Goal: Task Accomplishment & Management: Manage account settings

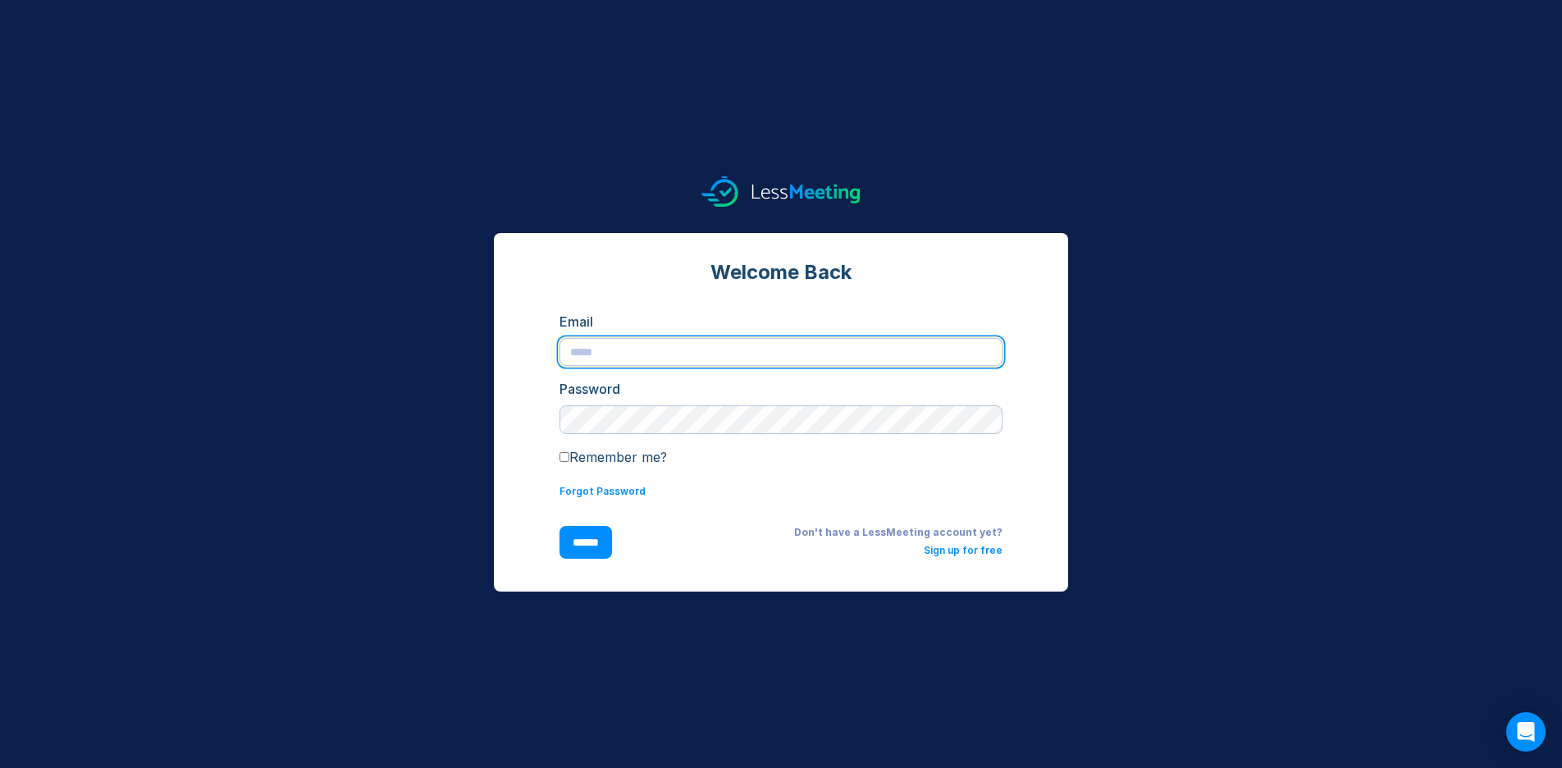
type input "**********"
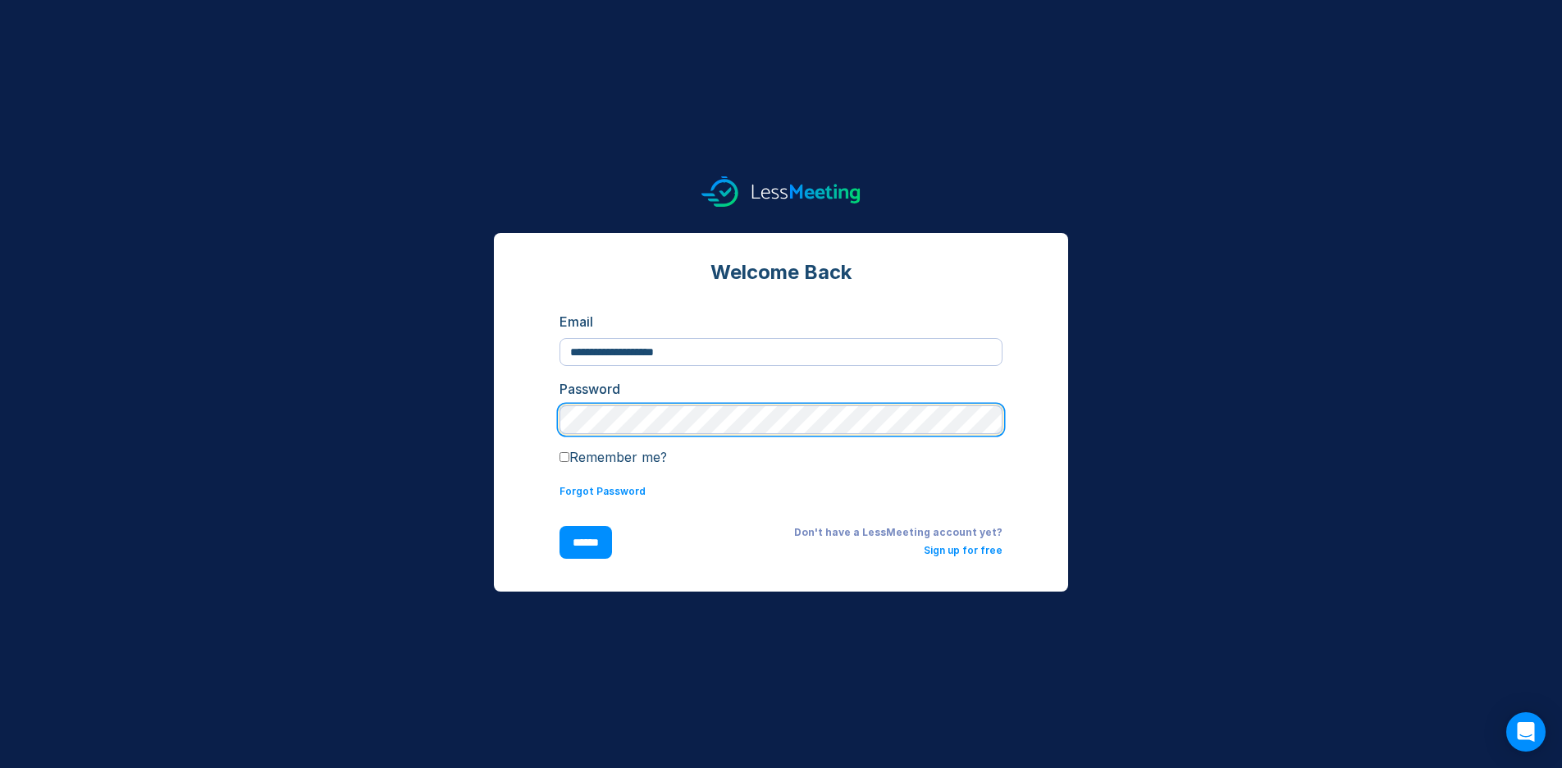
click at [589, 542] on input "******" at bounding box center [585, 542] width 52 height 33
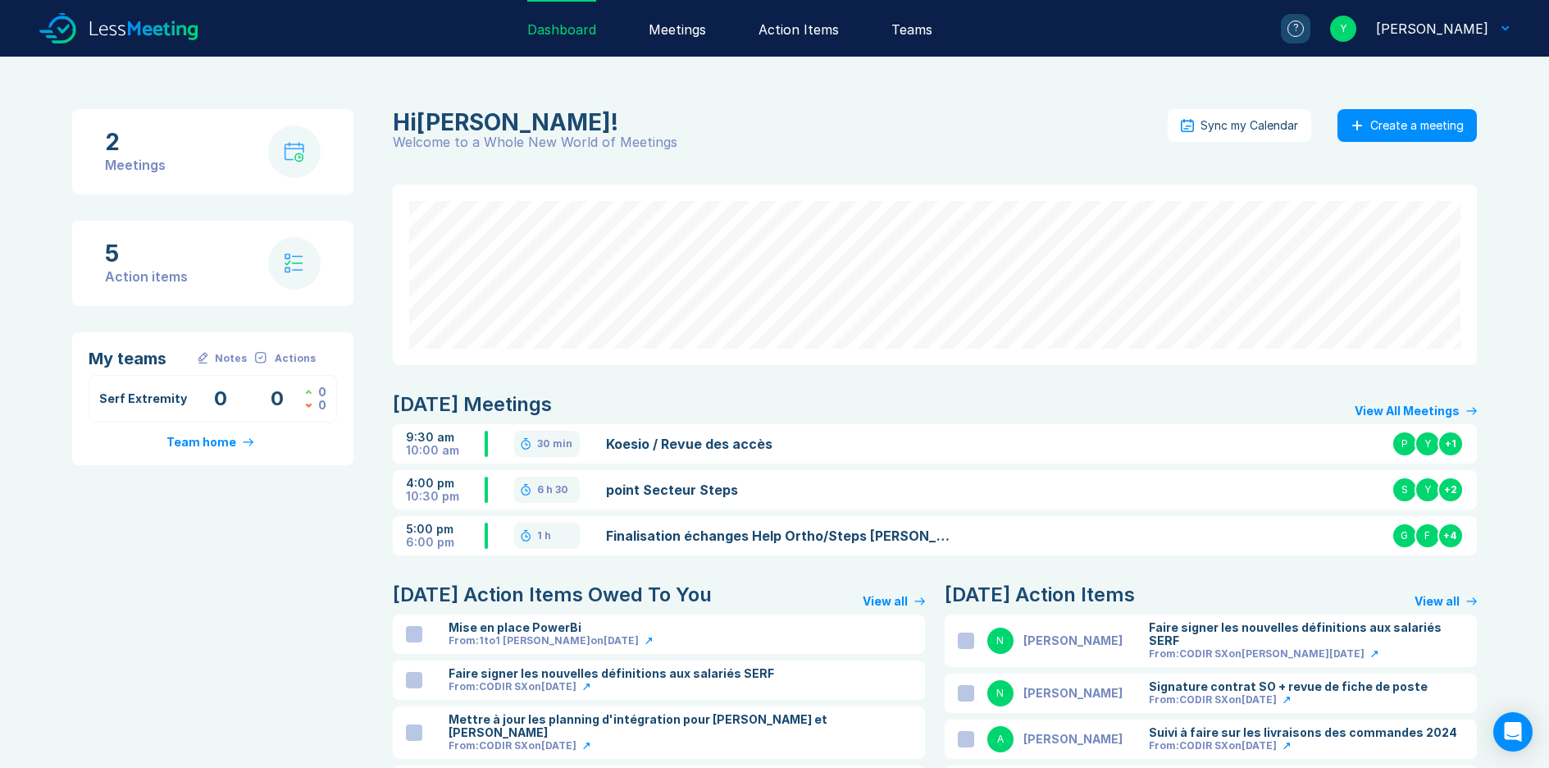
click at [1454, 29] on div "[PERSON_NAME]" at bounding box center [1432, 29] width 112 height 20
click at [1449, 139] on div "Settings" at bounding box center [1445, 145] width 56 height 20
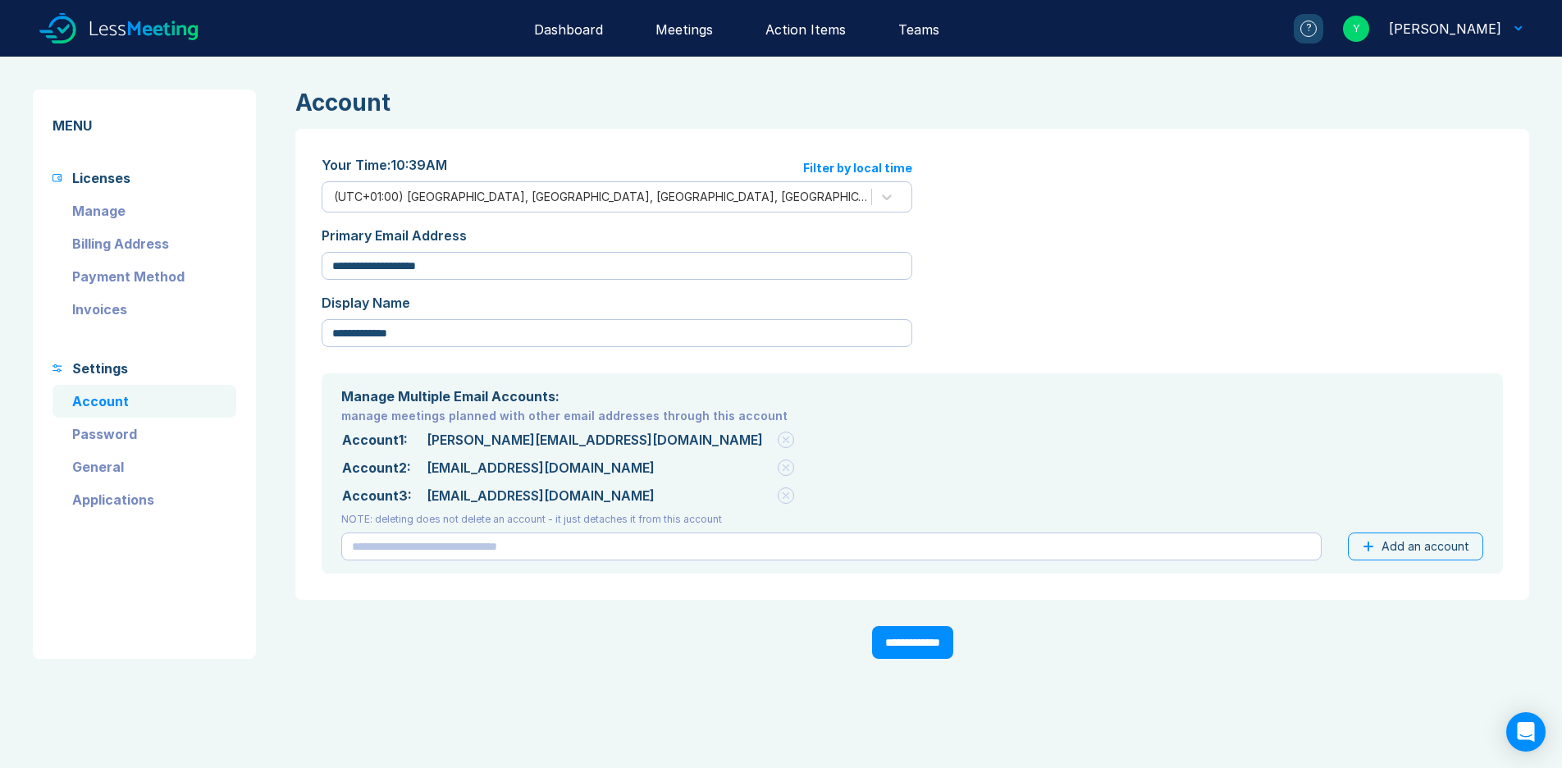
click at [103, 303] on link "Invoices" at bounding box center [144, 309] width 184 height 33
click at [103, 308] on link "Invoices" at bounding box center [144, 309] width 184 height 33
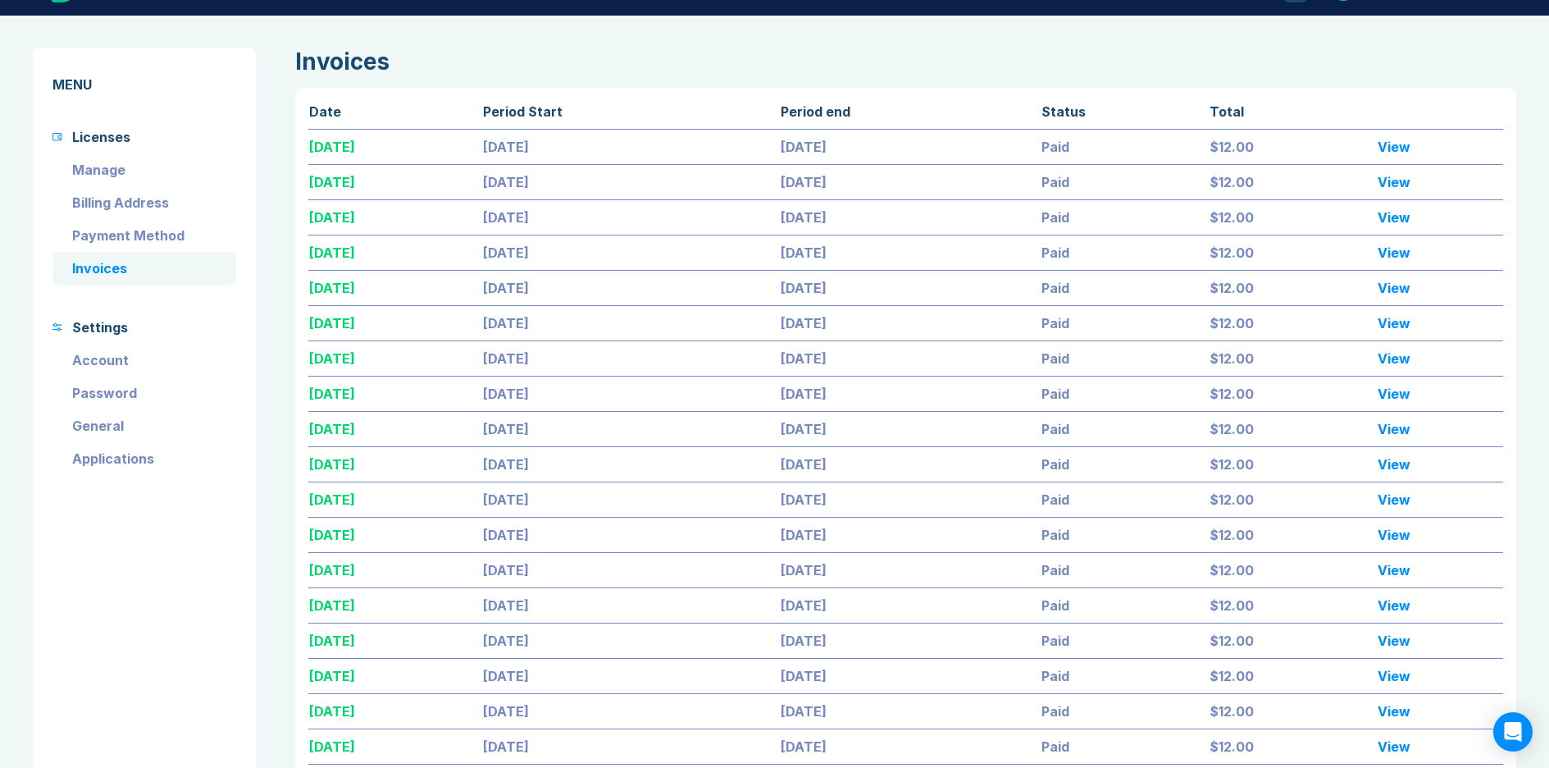
scroll to position [19, 0]
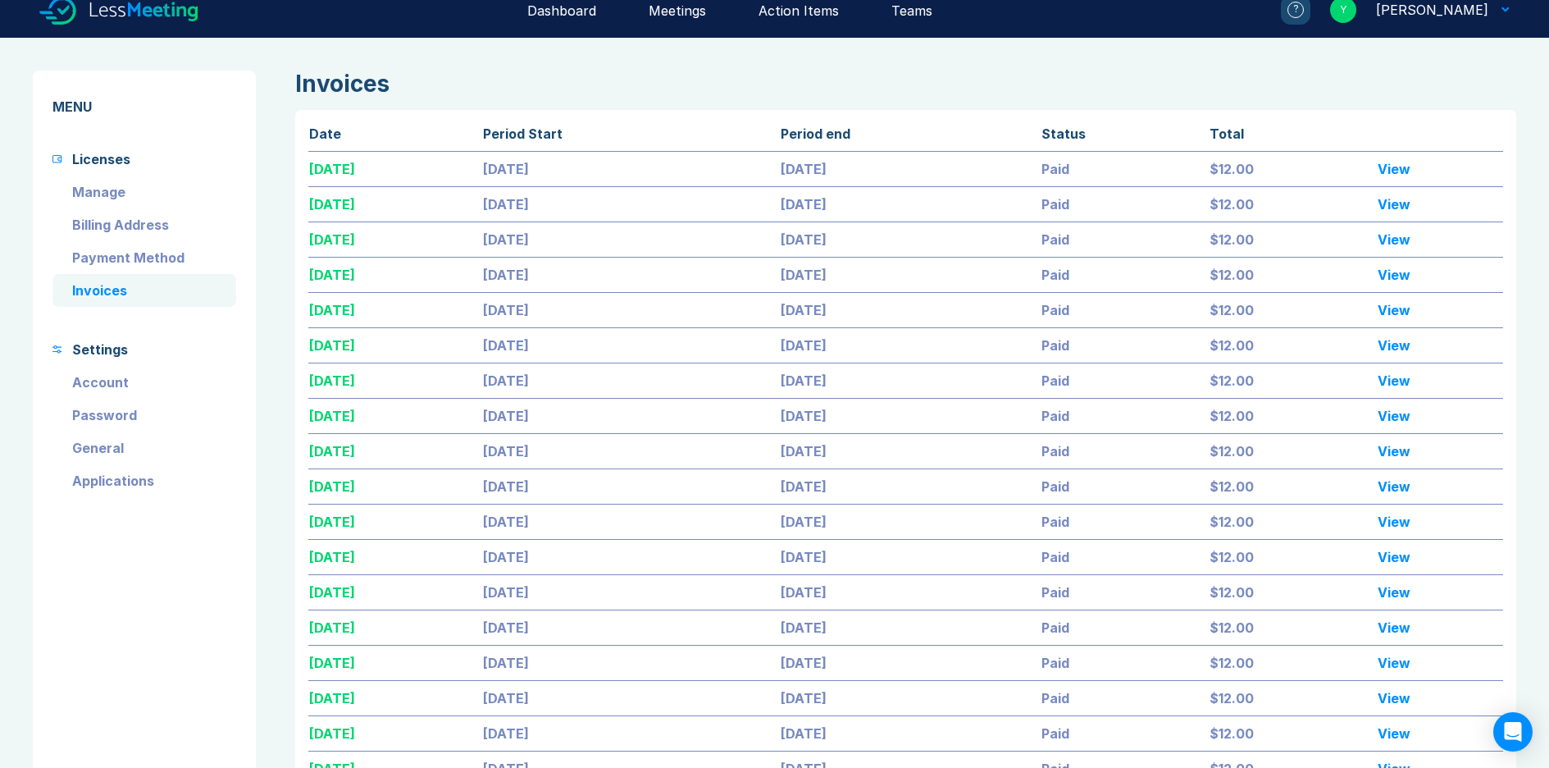
click at [106, 194] on link "Manage" at bounding box center [144, 192] width 184 height 33
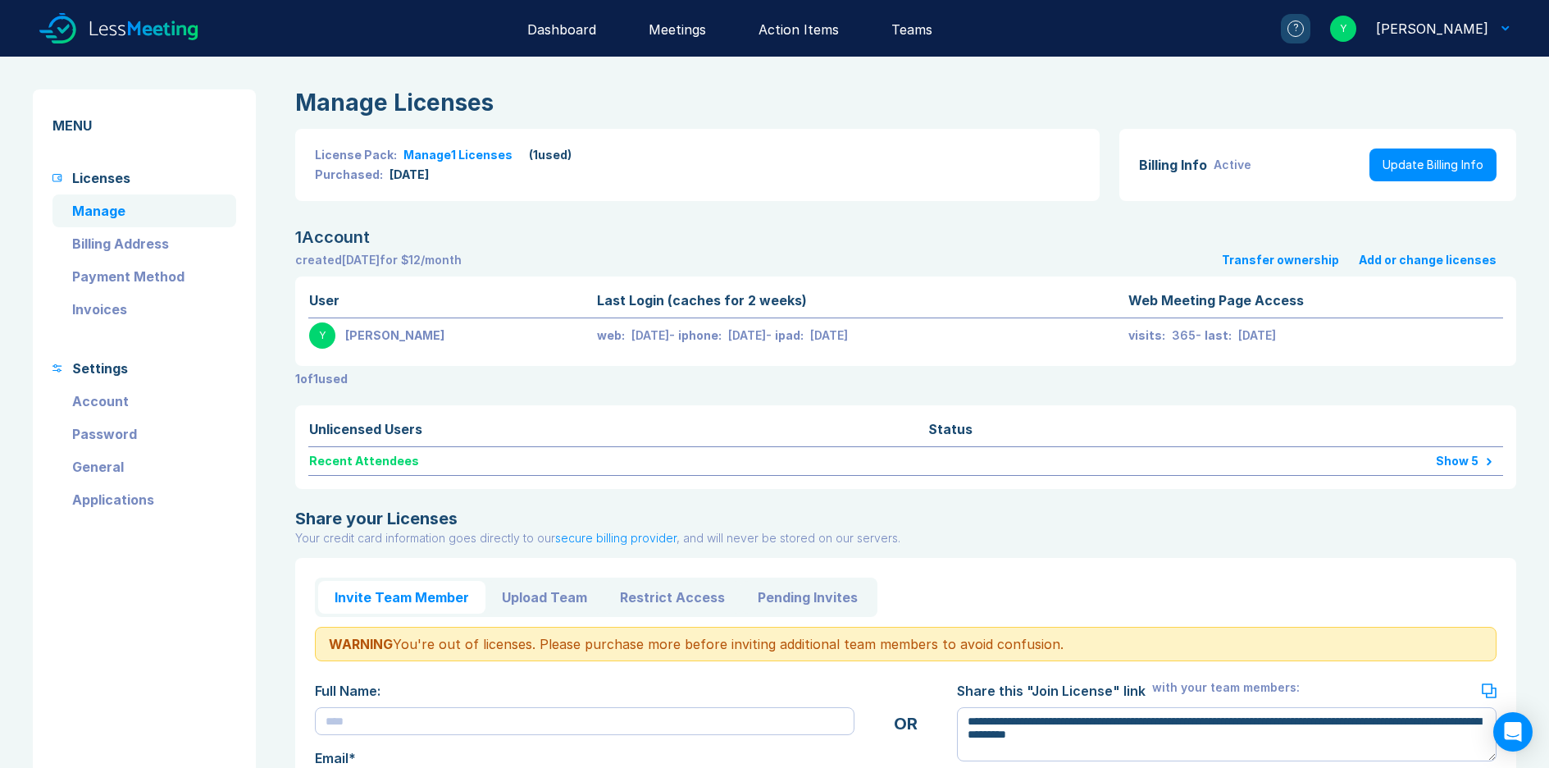
click at [1403, 261] on button "Add or change licenses" at bounding box center [1428, 259] width 138 height 13
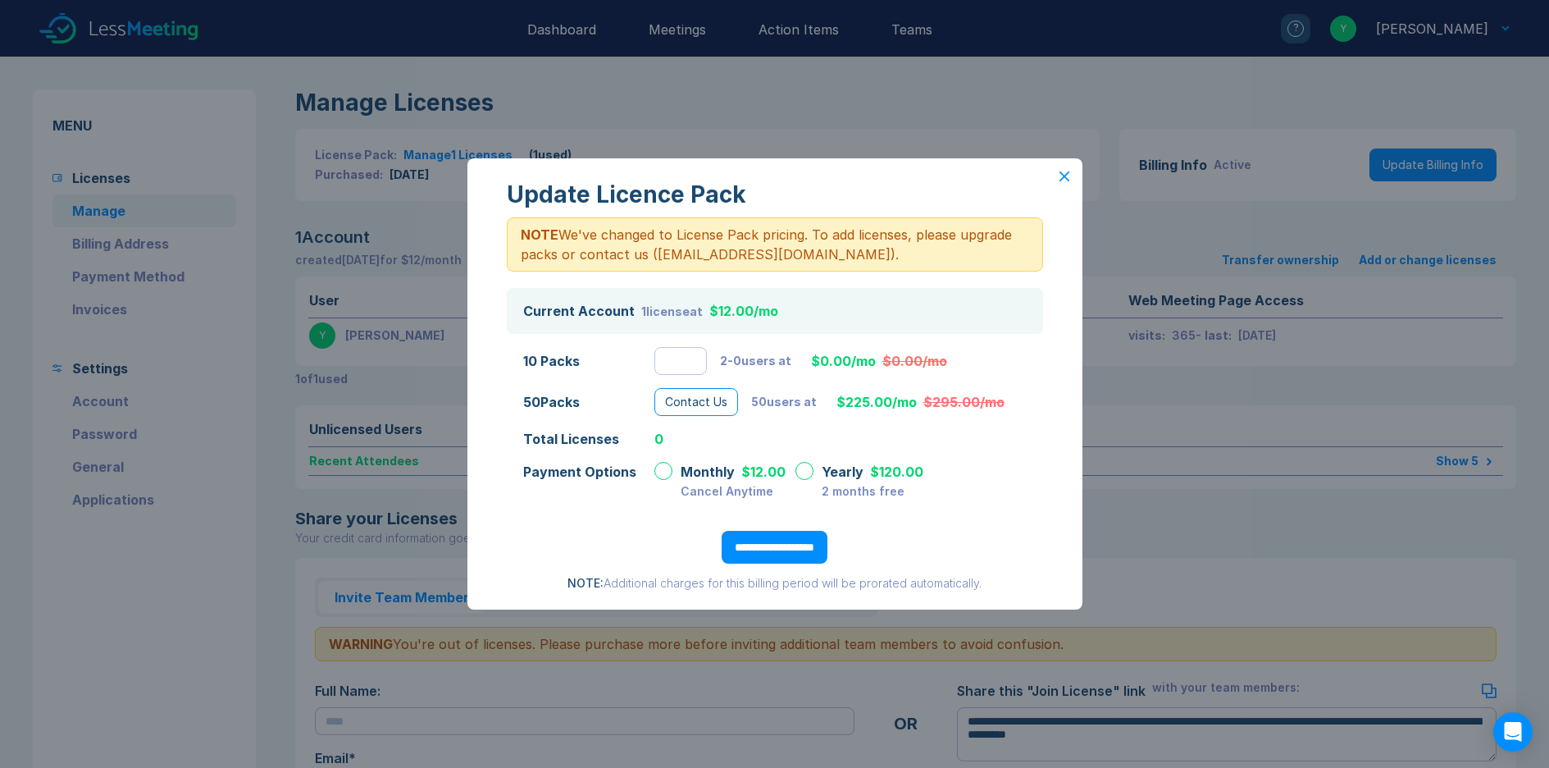
click at [1067, 176] on icon at bounding box center [1065, 176] width 10 height 10
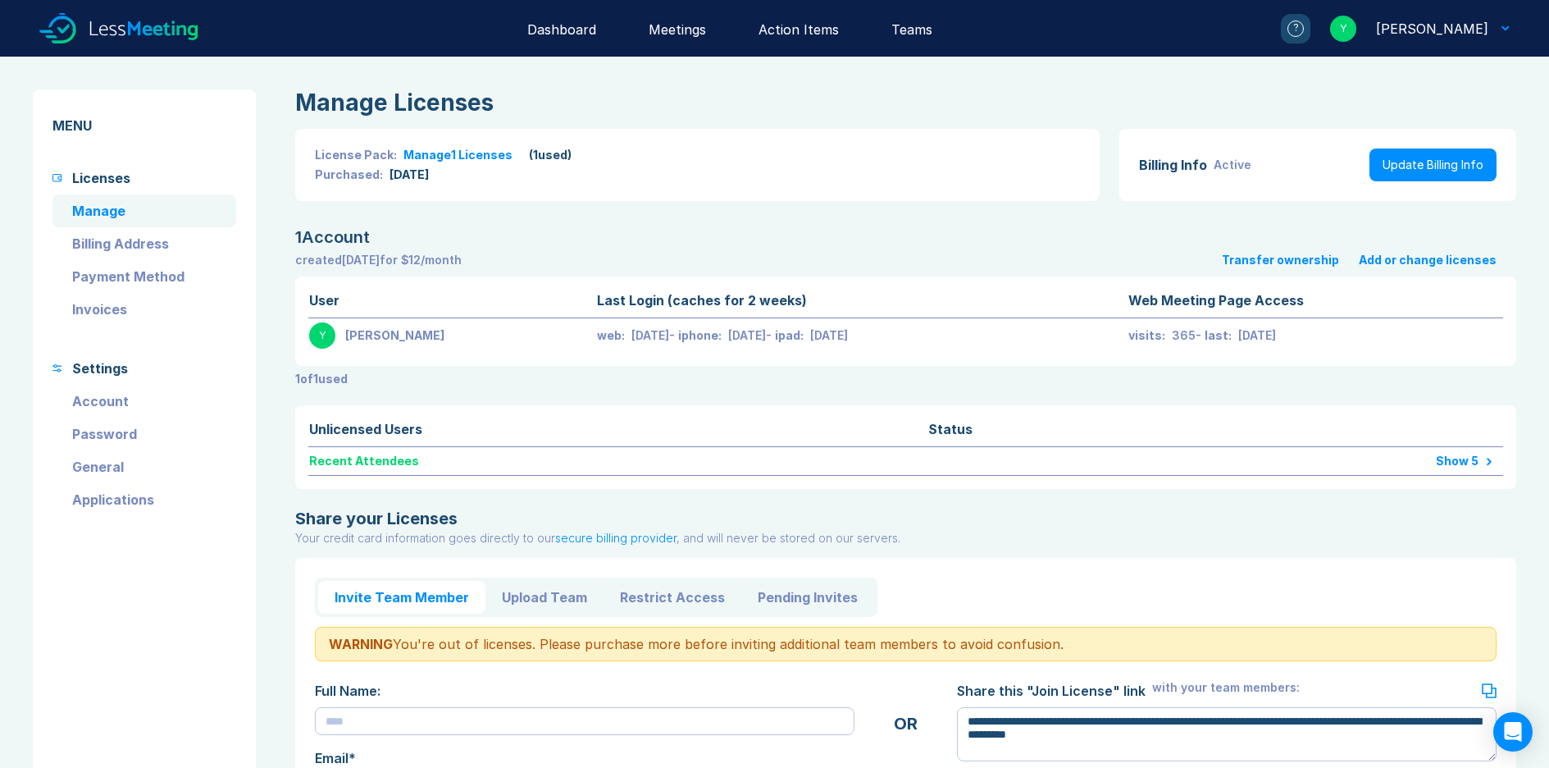
click at [1424, 167] on link "Update Billing Info" at bounding box center [1433, 164] width 127 height 33
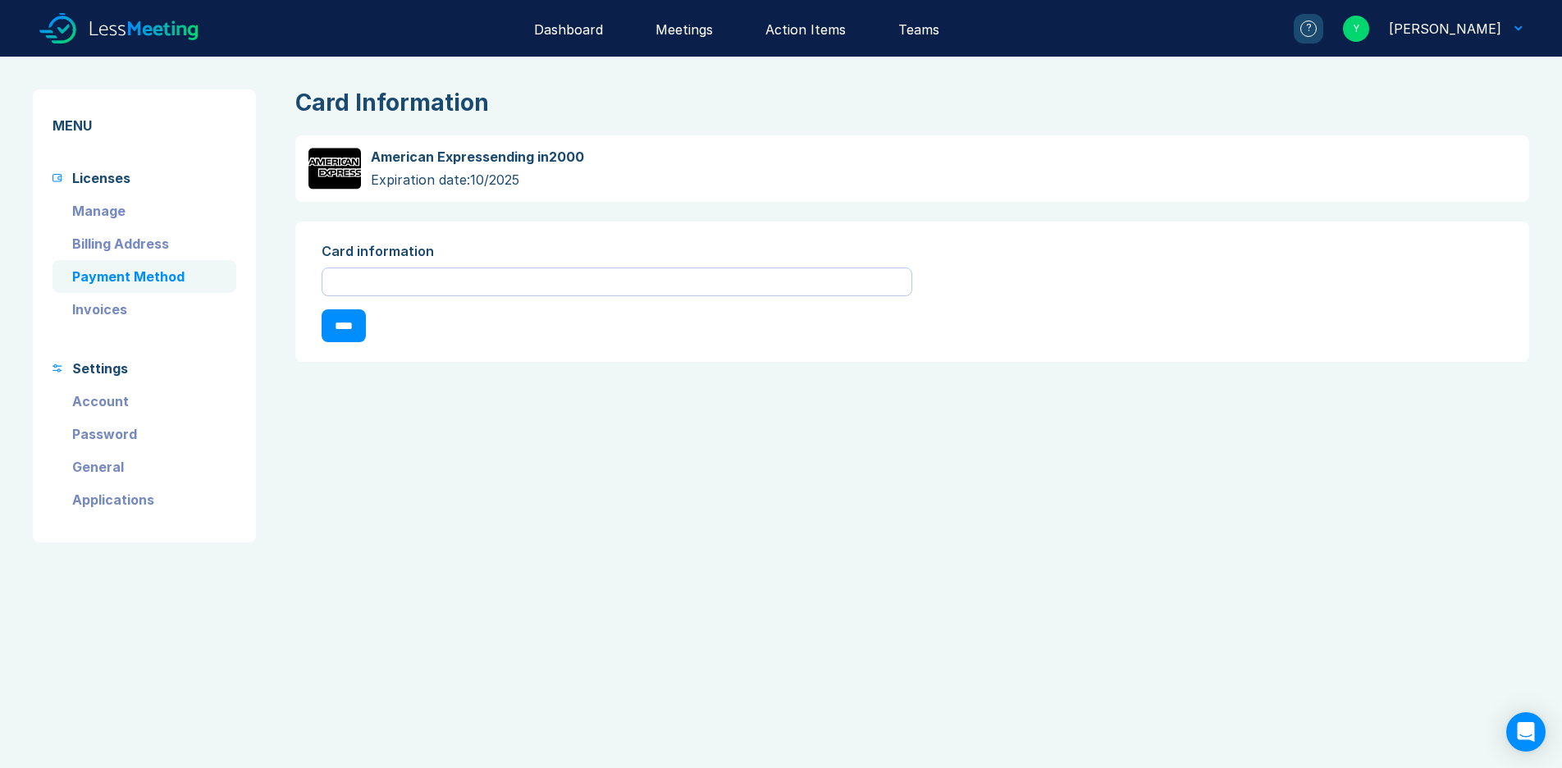
click at [102, 212] on link "Manage" at bounding box center [144, 210] width 184 height 33
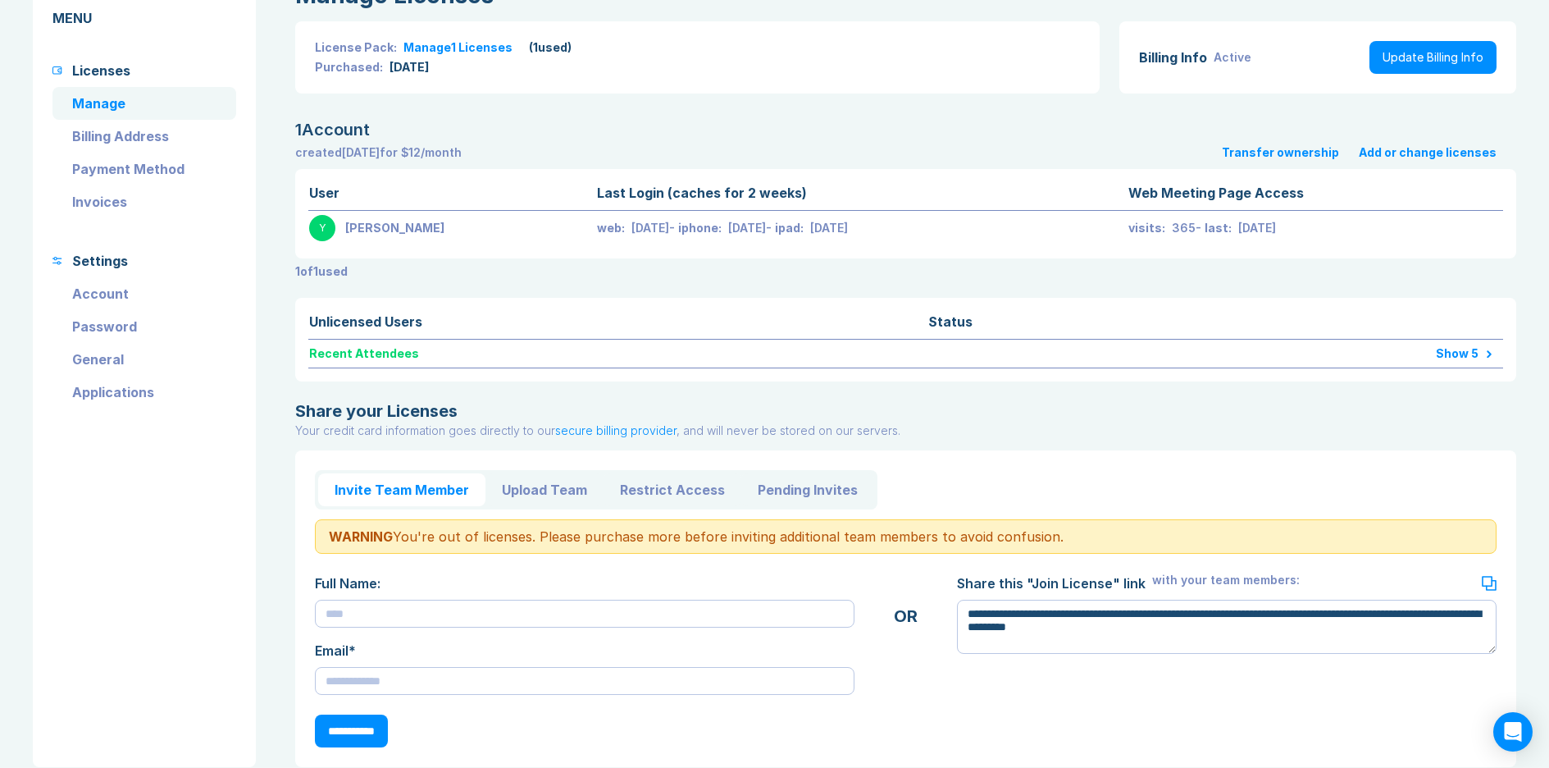
scroll to position [141, 0]
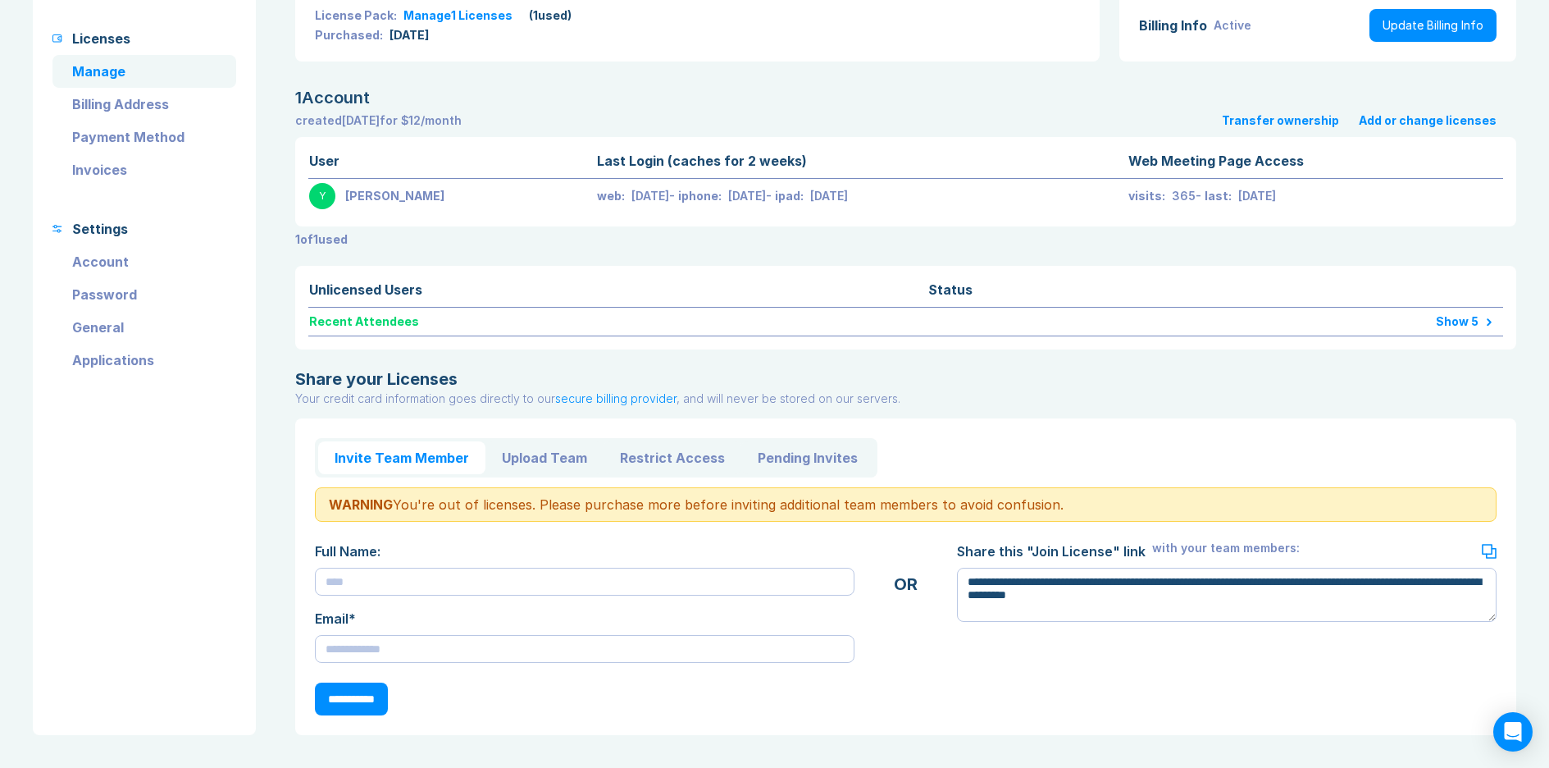
click at [107, 107] on link "Billing Address" at bounding box center [144, 104] width 184 height 33
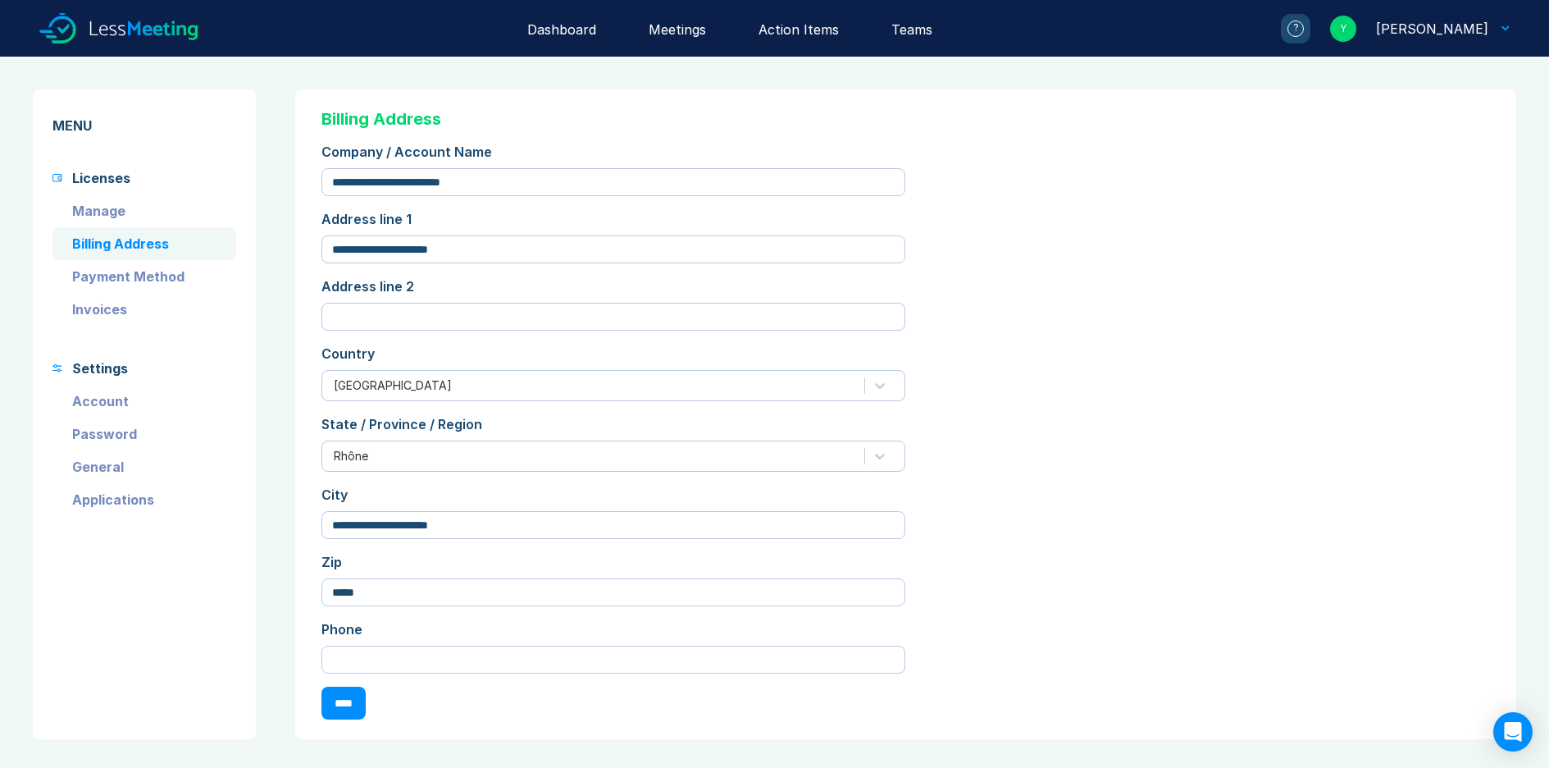
click at [121, 273] on link "Payment Method" at bounding box center [144, 276] width 184 height 33
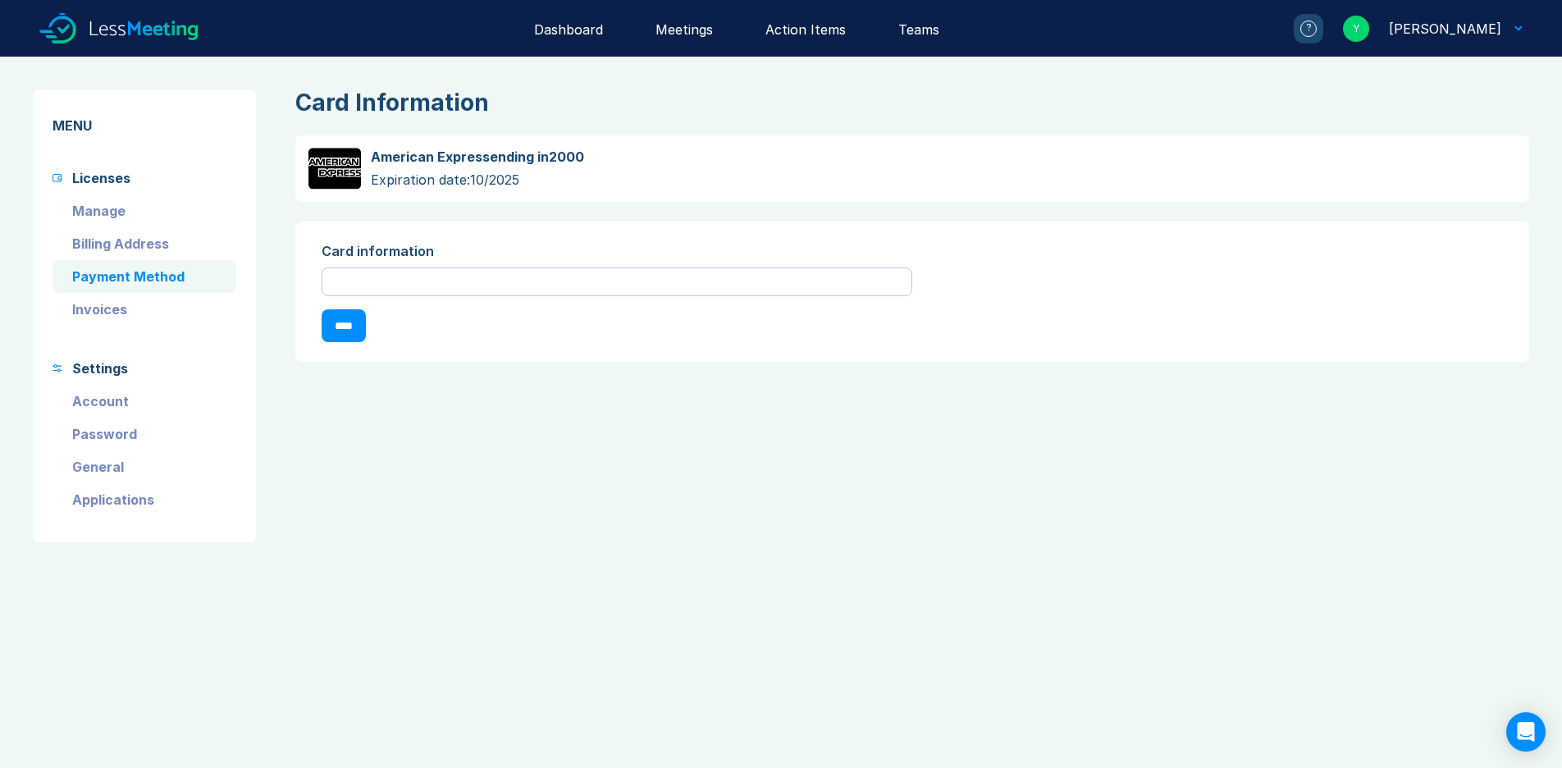
click at [107, 310] on link "Invoices" at bounding box center [144, 309] width 184 height 33
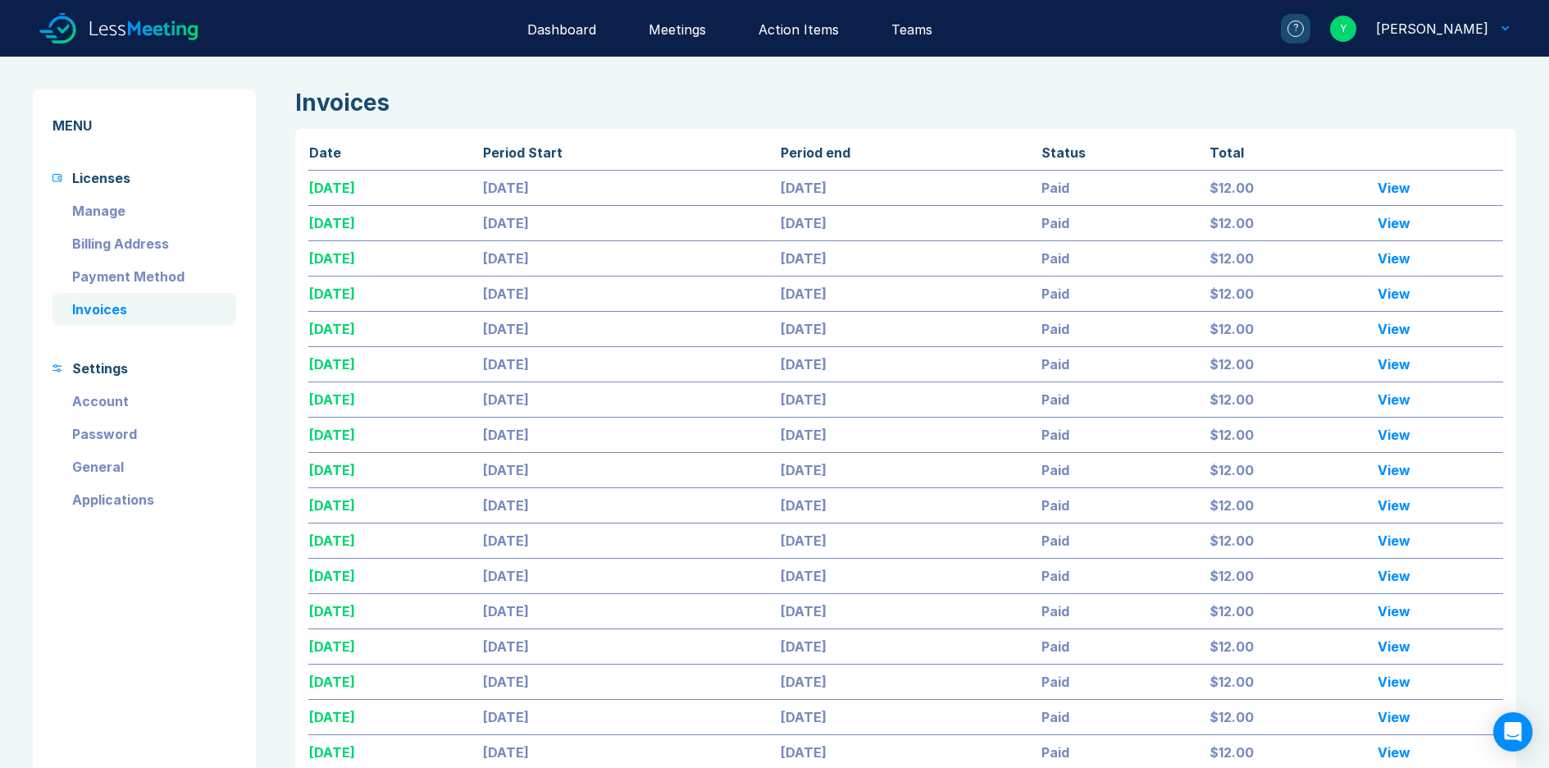
click at [1467, 25] on div "[PERSON_NAME]" at bounding box center [1432, 29] width 112 height 20
click at [1440, 72] on div "Tutorial" at bounding box center [1443, 76] width 52 height 20
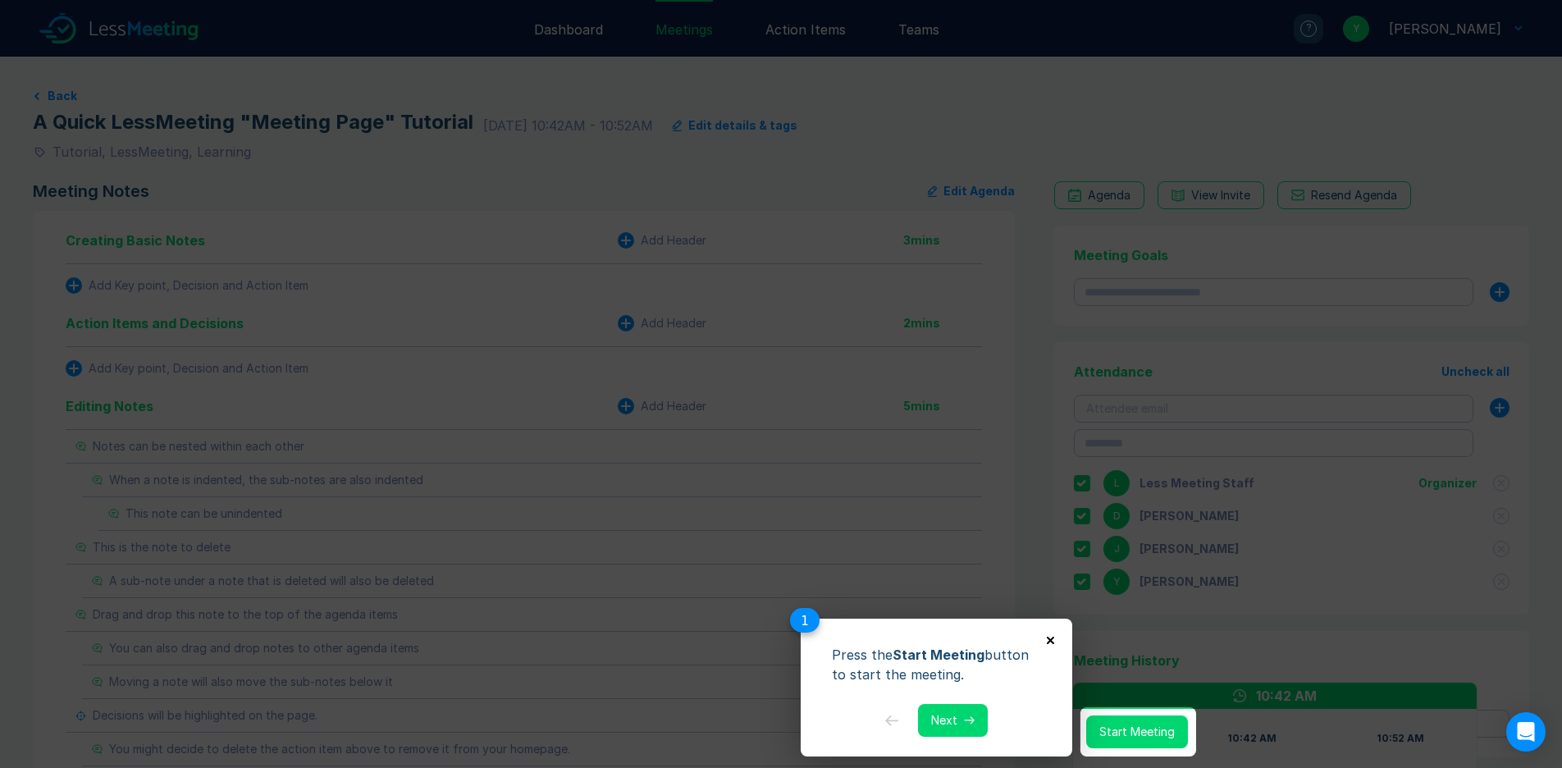
click at [1050, 638] on icon "Close" at bounding box center [1050, 640] width 7 height 7
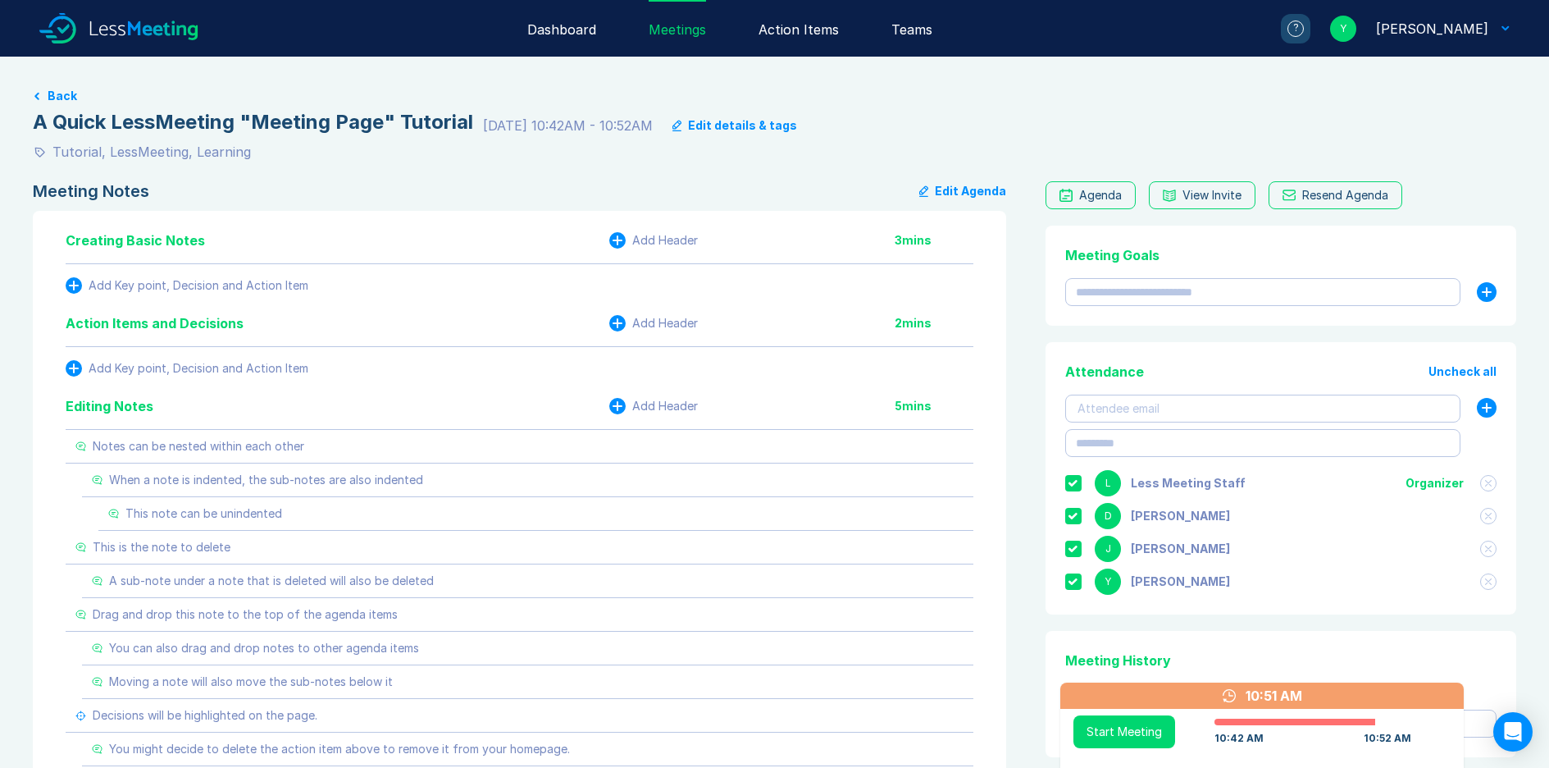
click at [1466, 26] on div "[PERSON_NAME]" at bounding box center [1432, 29] width 112 height 20
click at [1431, 111] on div "Licenses" at bounding box center [1446, 113] width 58 height 20
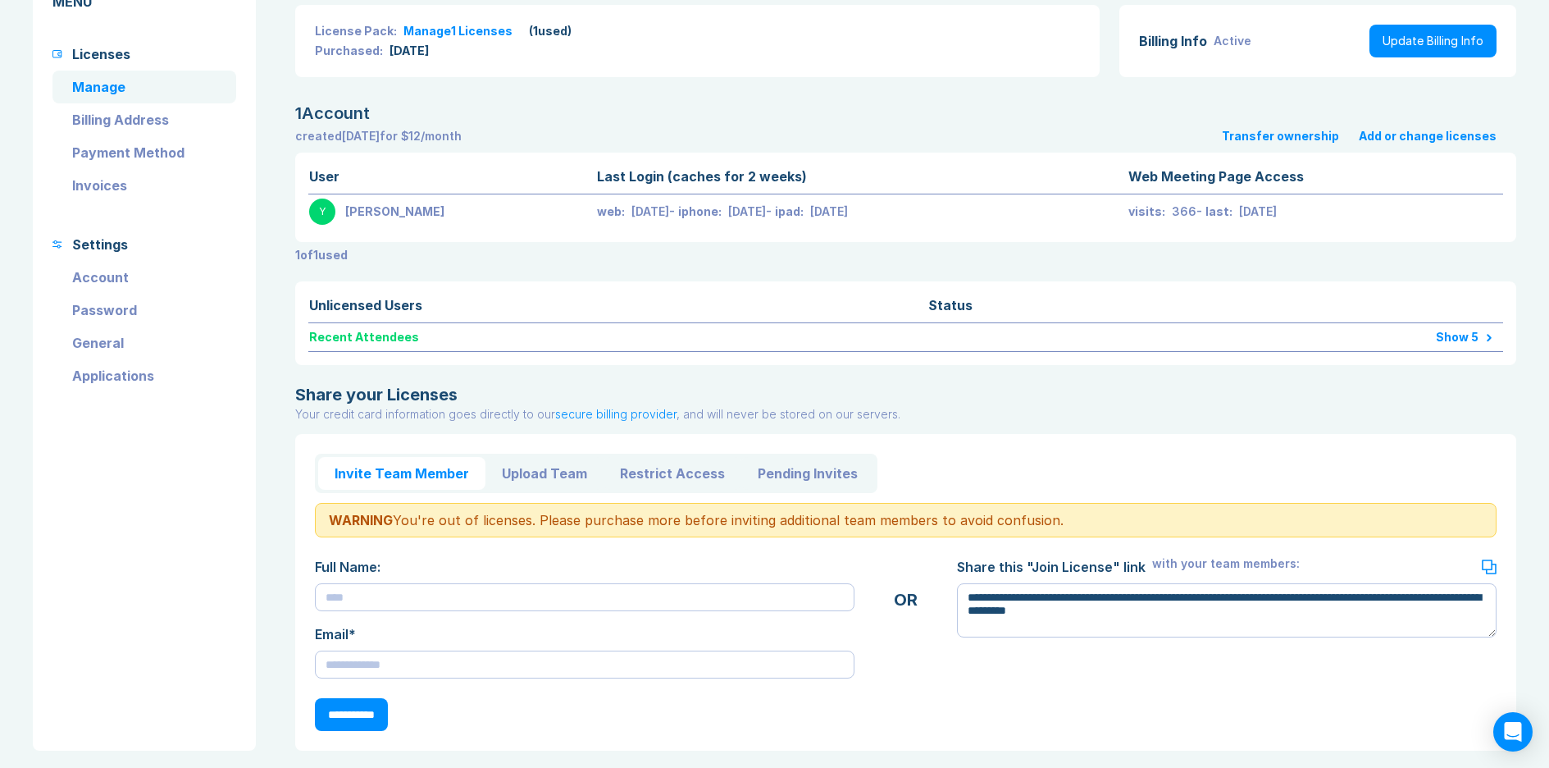
scroll to position [141, 0]
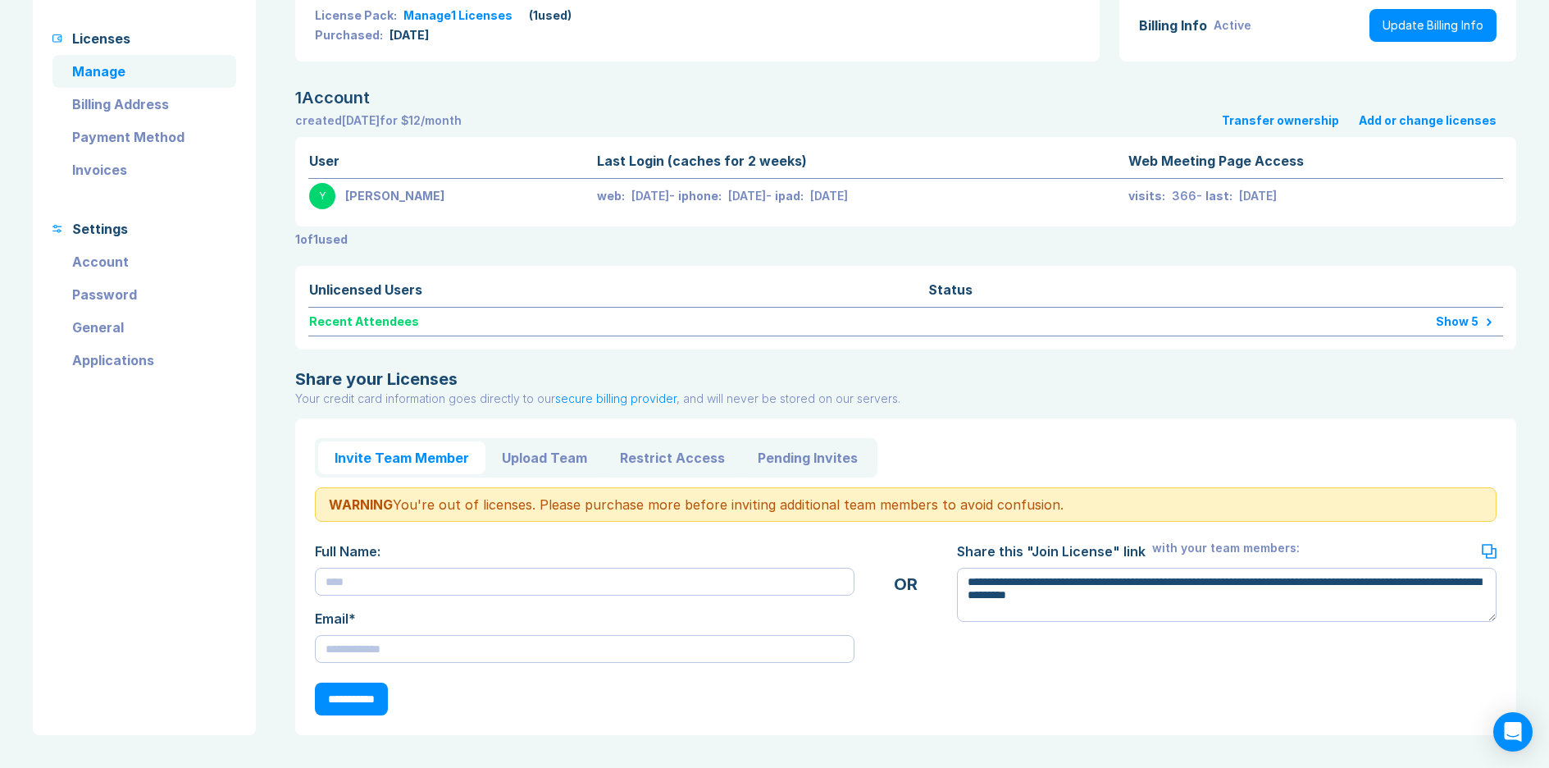
click at [1459, 317] on div "Show 5" at bounding box center [1335, 321] width 317 height 13
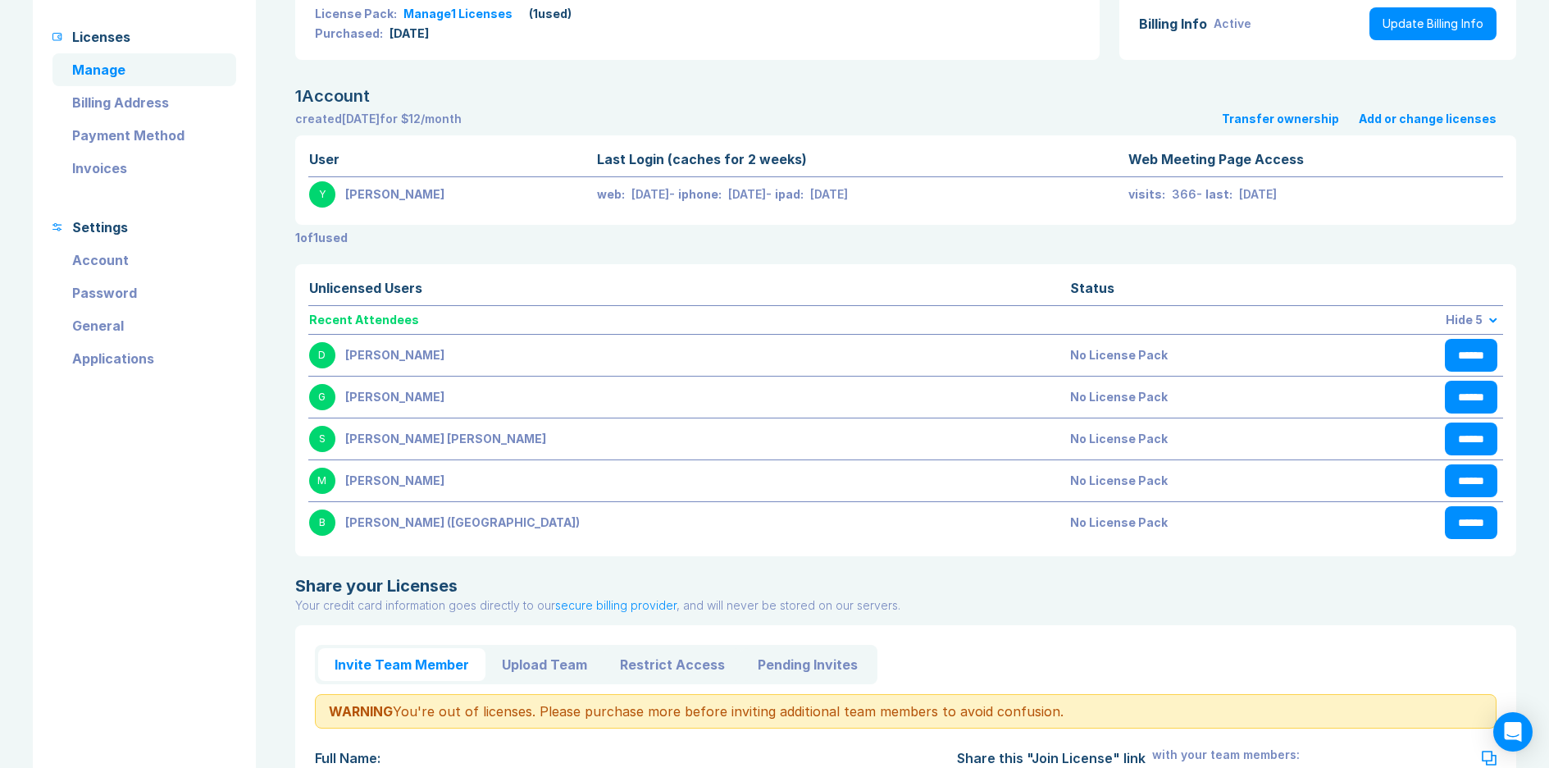
click at [1459, 317] on div "Hide 5" at bounding box center [1423, 319] width 150 height 13
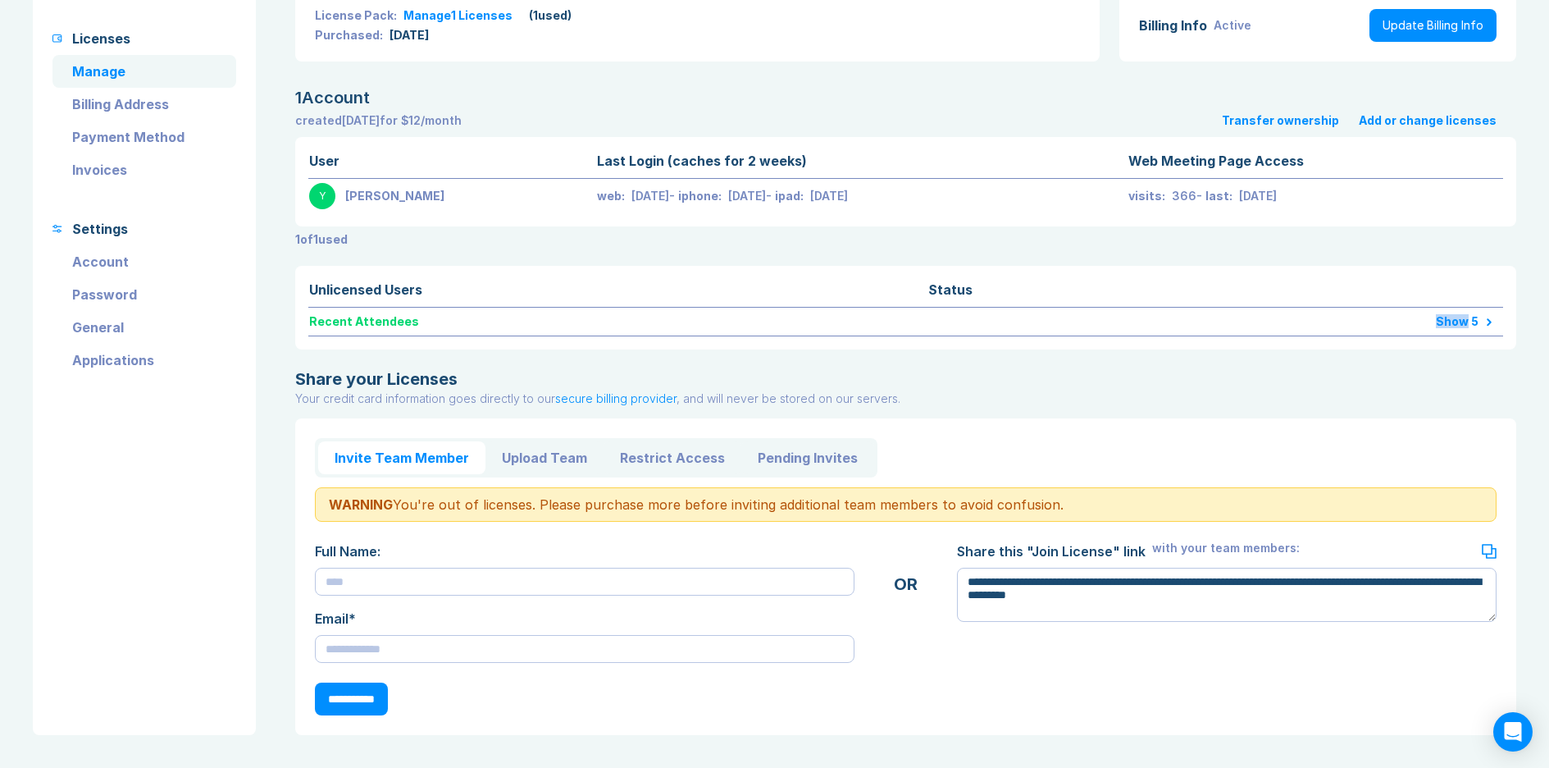
click at [1459, 317] on div "Show 5" at bounding box center [1335, 321] width 317 height 13
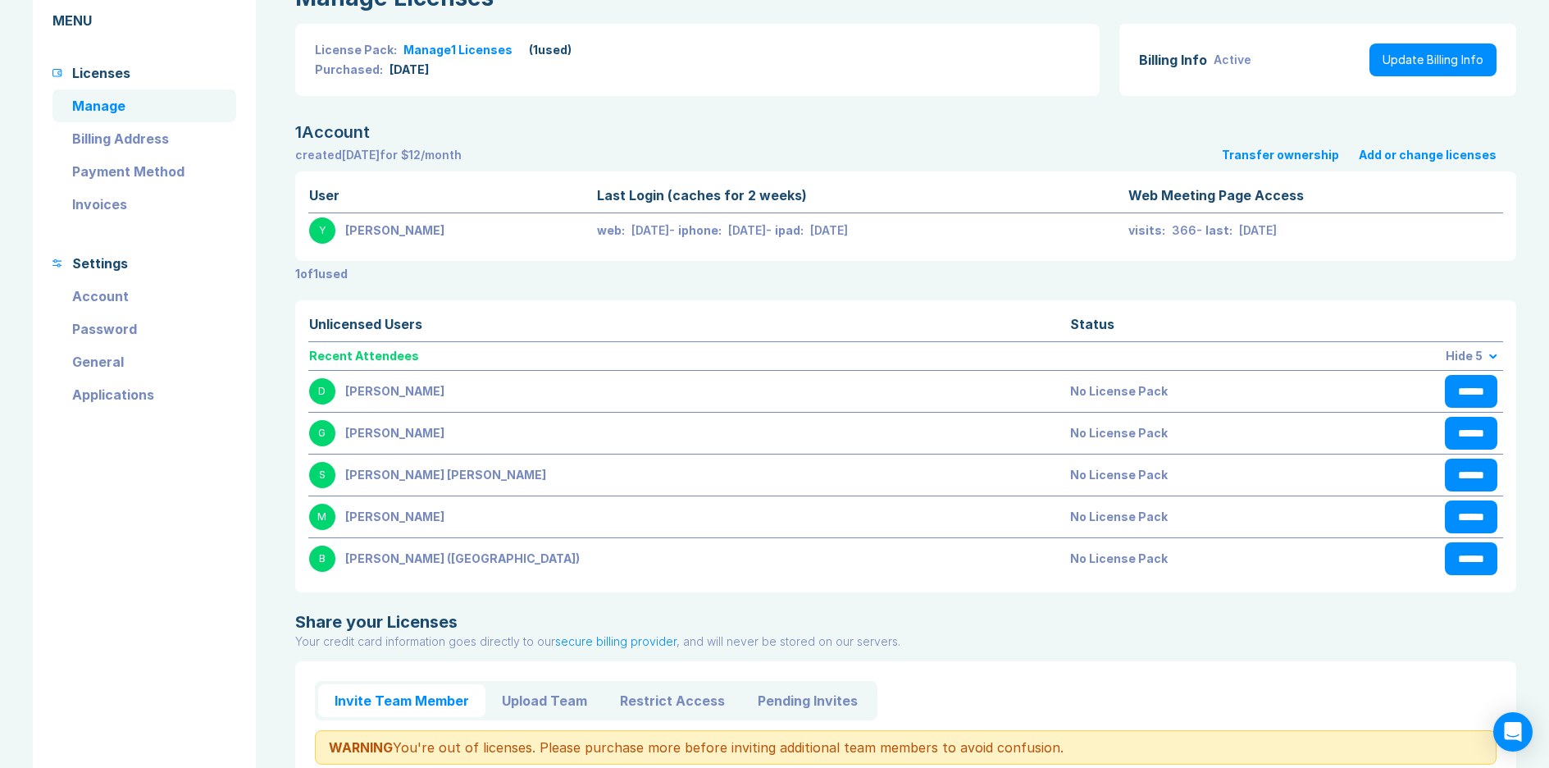
scroll to position [39, 0]
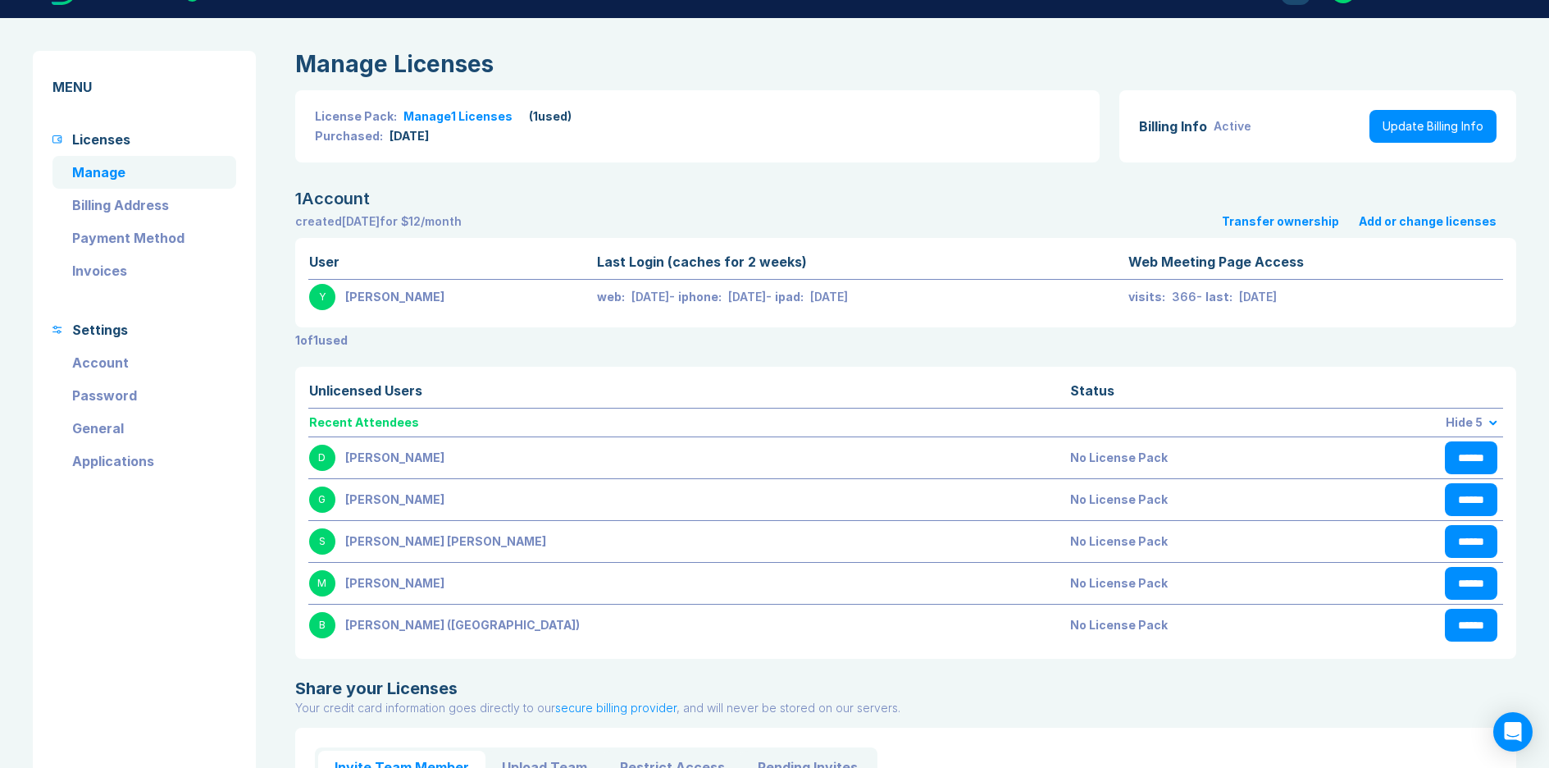
click at [101, 362] on link "Account" at bounding box center [144, 362] width 184 height 33
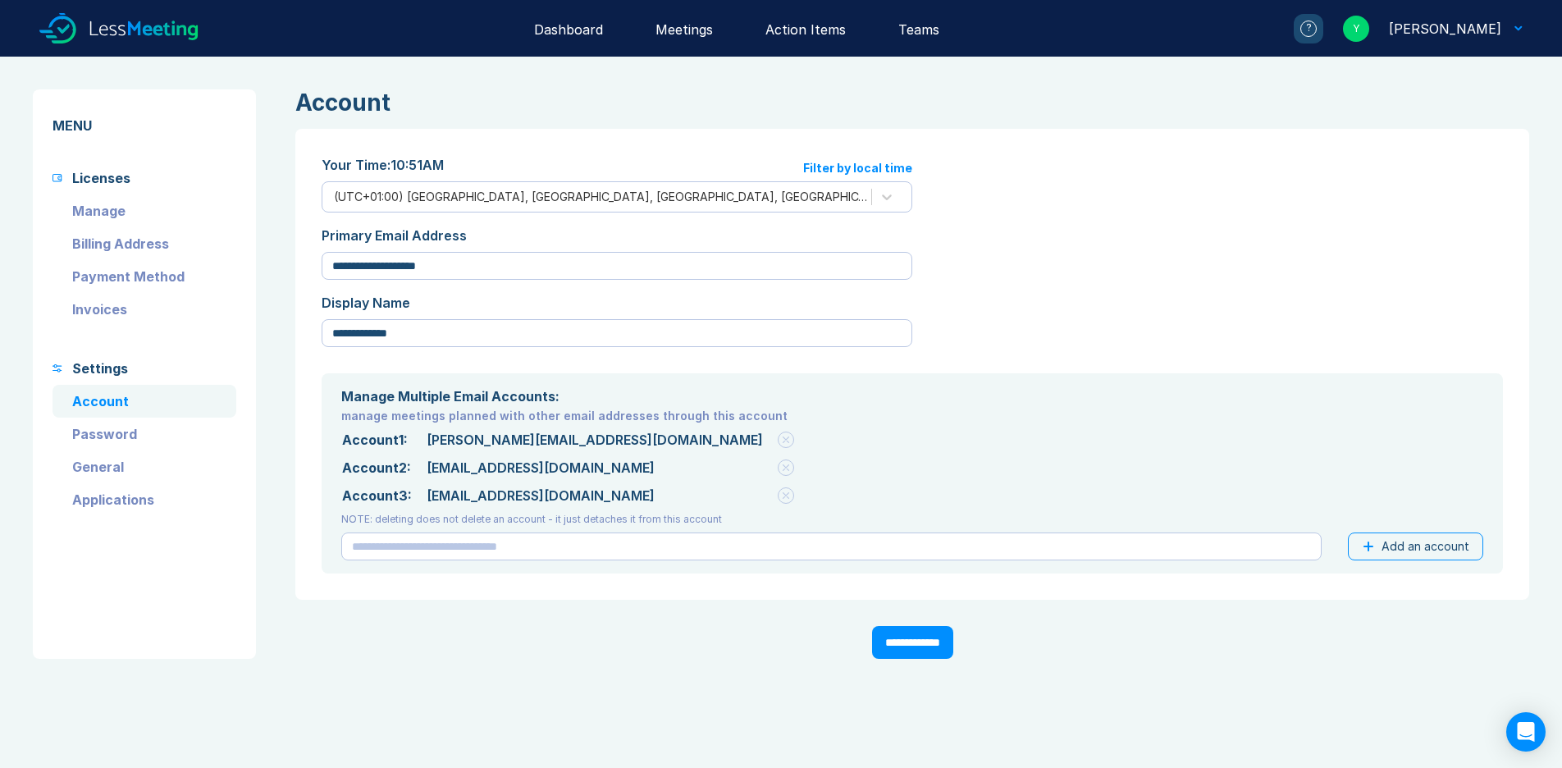
click at [94, 464] on link "General" at bounding box center [144, 466] width 184 height 33
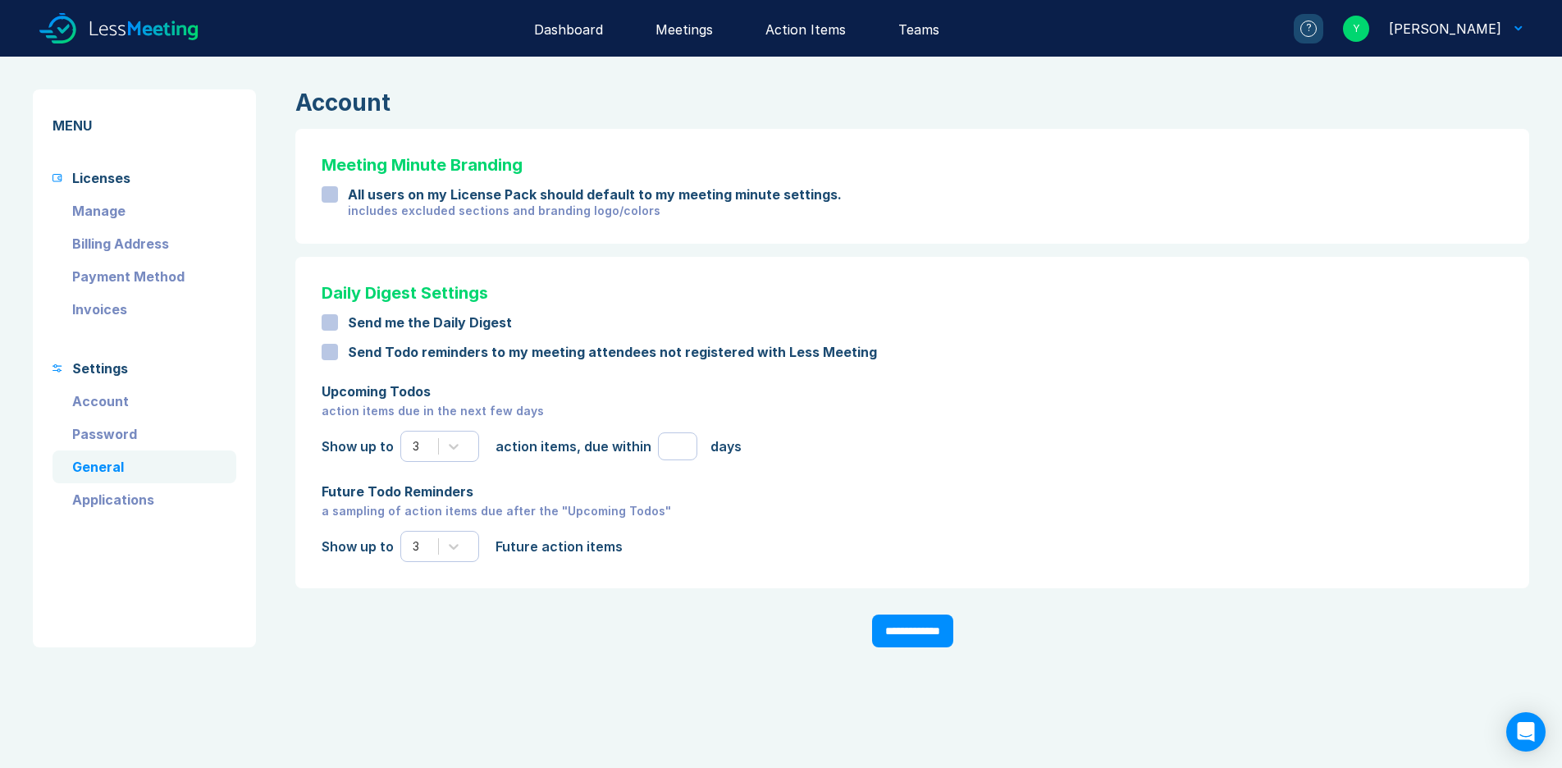
click at [105, 496] on link "Applications" at bounding box center [144, 499] width 184 height 33
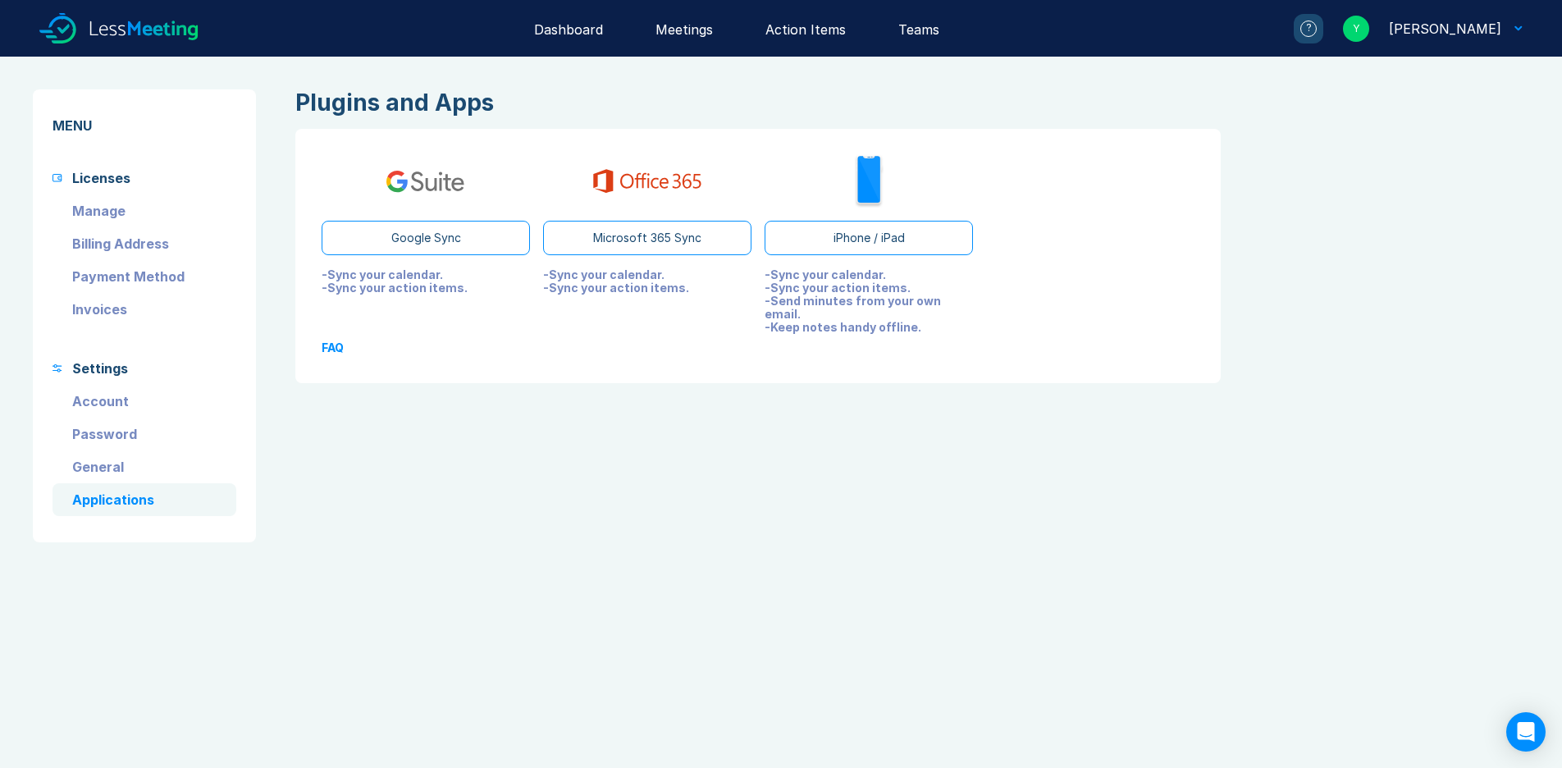
click at [103, 470] on link "General" at bounding box center [144, 466] width 184 height 33
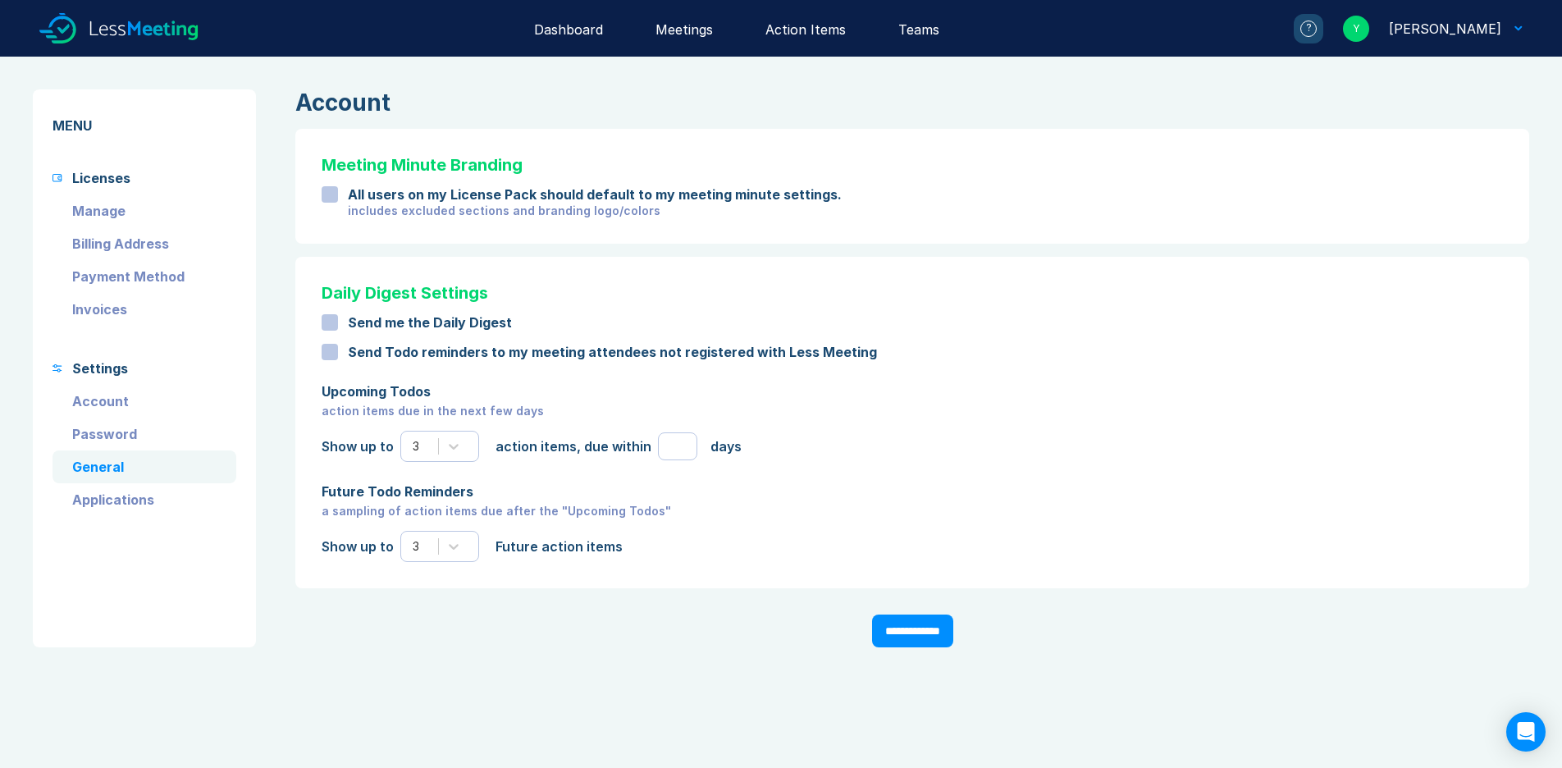
click at [1498, 25] on div "Yannick Ricol" at bounding box center [1445, 29] width 112 height 20
click at [1460, 113] on div "Licenses" at bounding box center [1459, 113] width 58 height 20
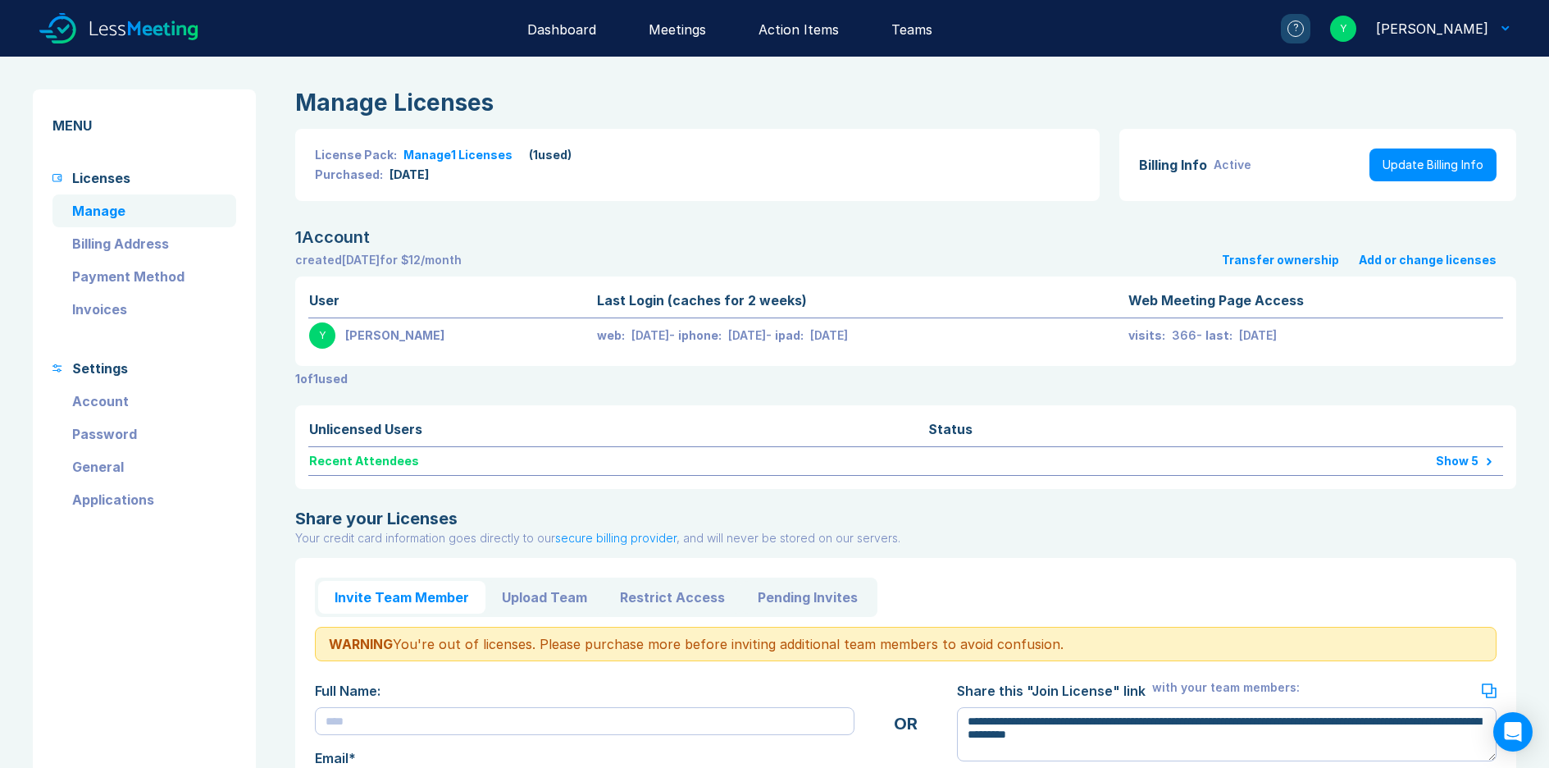
click at [1297, 259] on button "Transfer ownership" at bounding box center [1280, 259] width 117 height 13
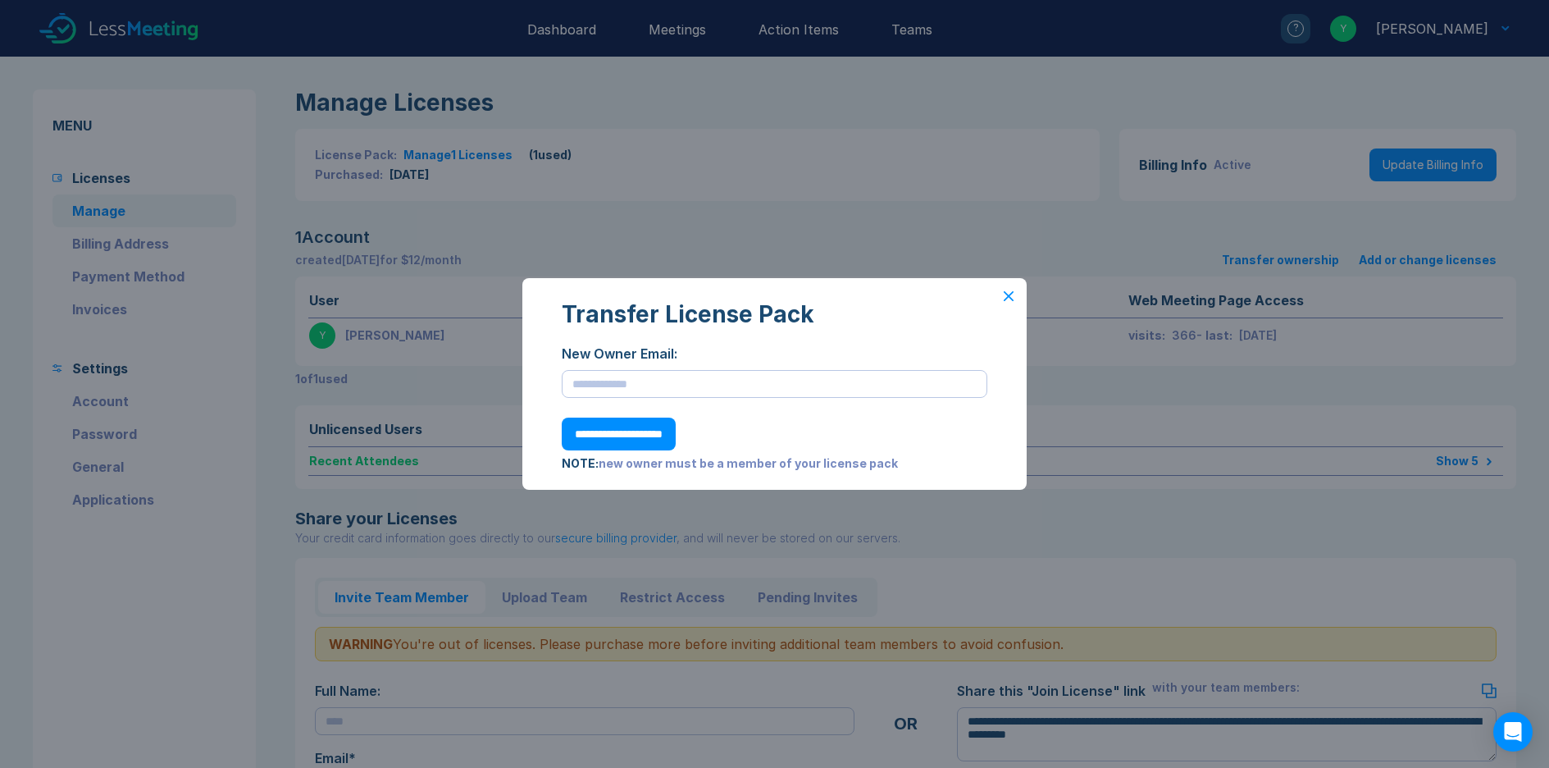
click at [1006, 293] on icon at bounding box center [1009, 296] width 8 height 8
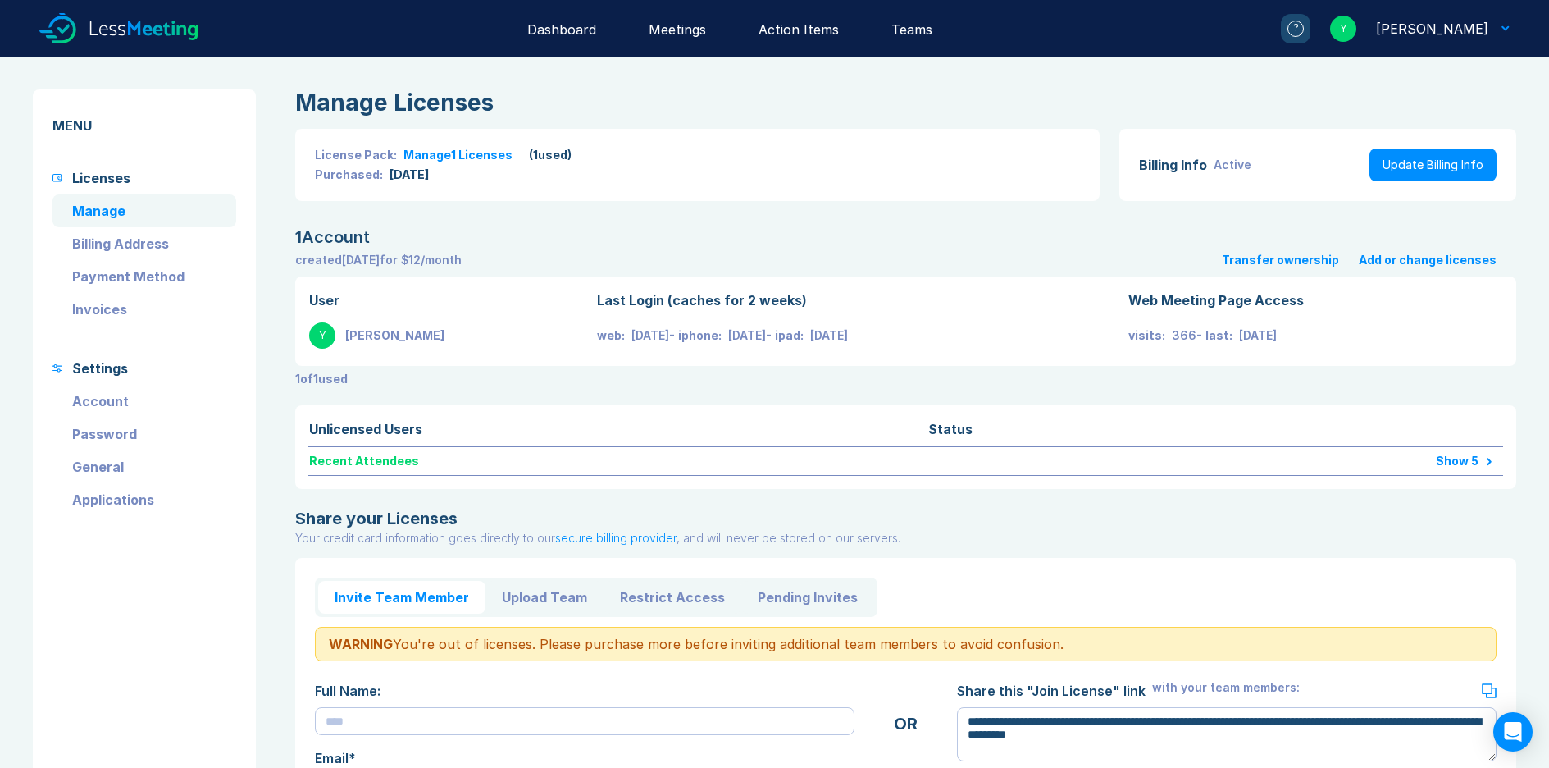
click at [1394, 258] on button "Add or change licenses" at bounding box center [1428, 259] width 138 height 13
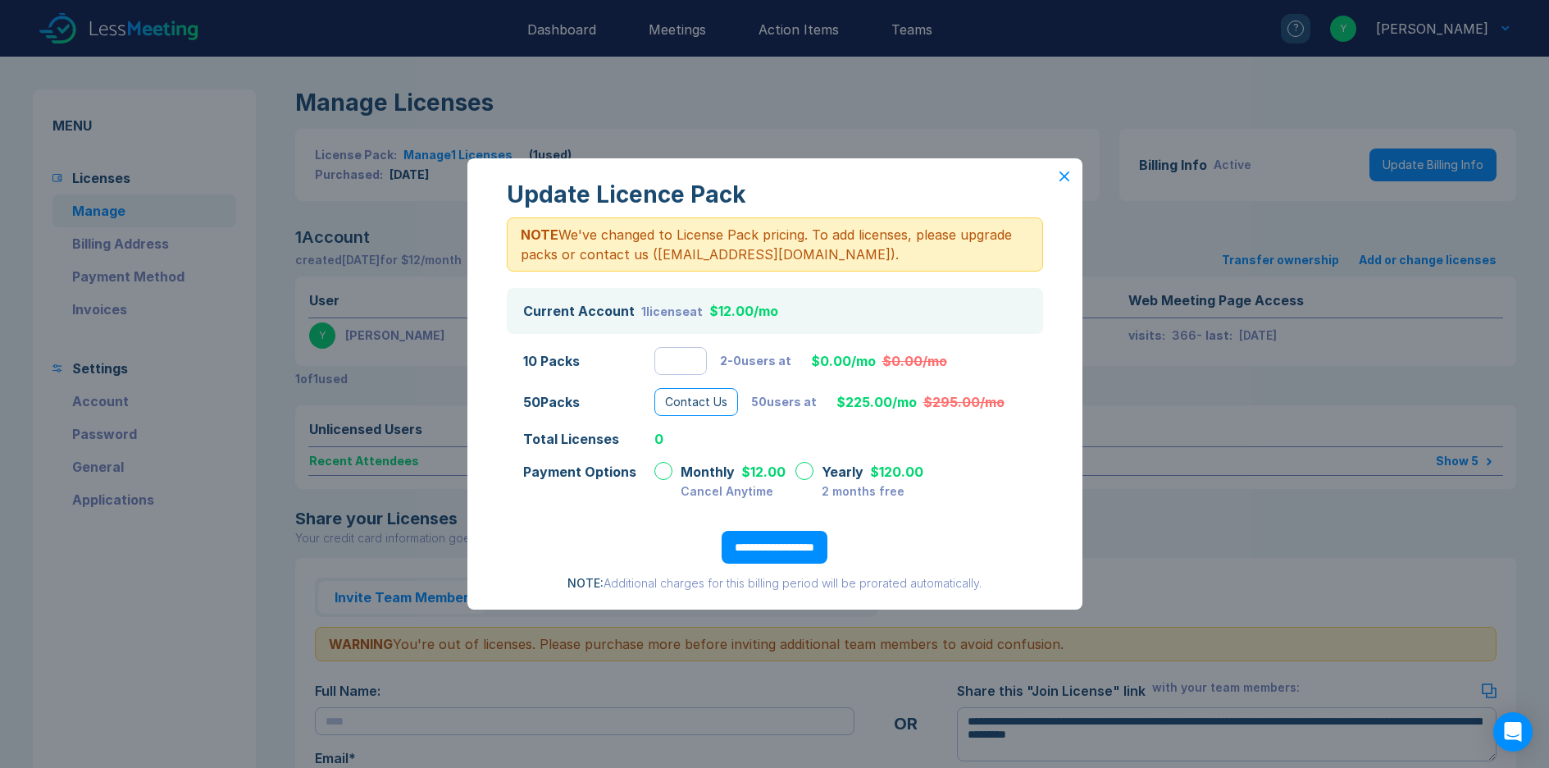
click at [1066, 177] on icon at bounding box center [1064, 176] width 8 height 8
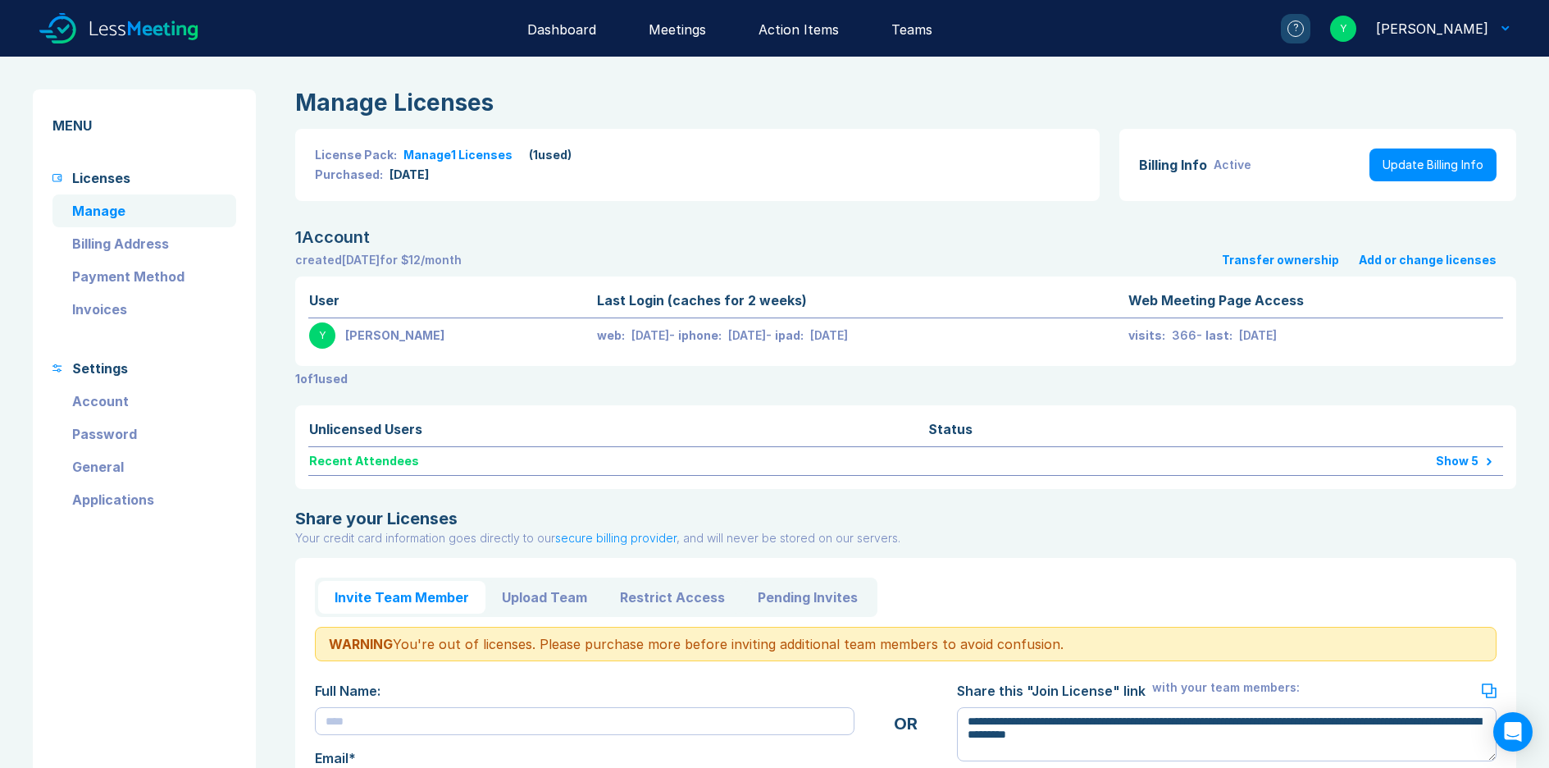
click at [1444, 30] on div "[PERSON_NAME]" at bounding box center [1432, 29] width 112 height 20
click at [1421, 174] on div "Sign Out" at bounding box center [1444, 182] width 57 height 20
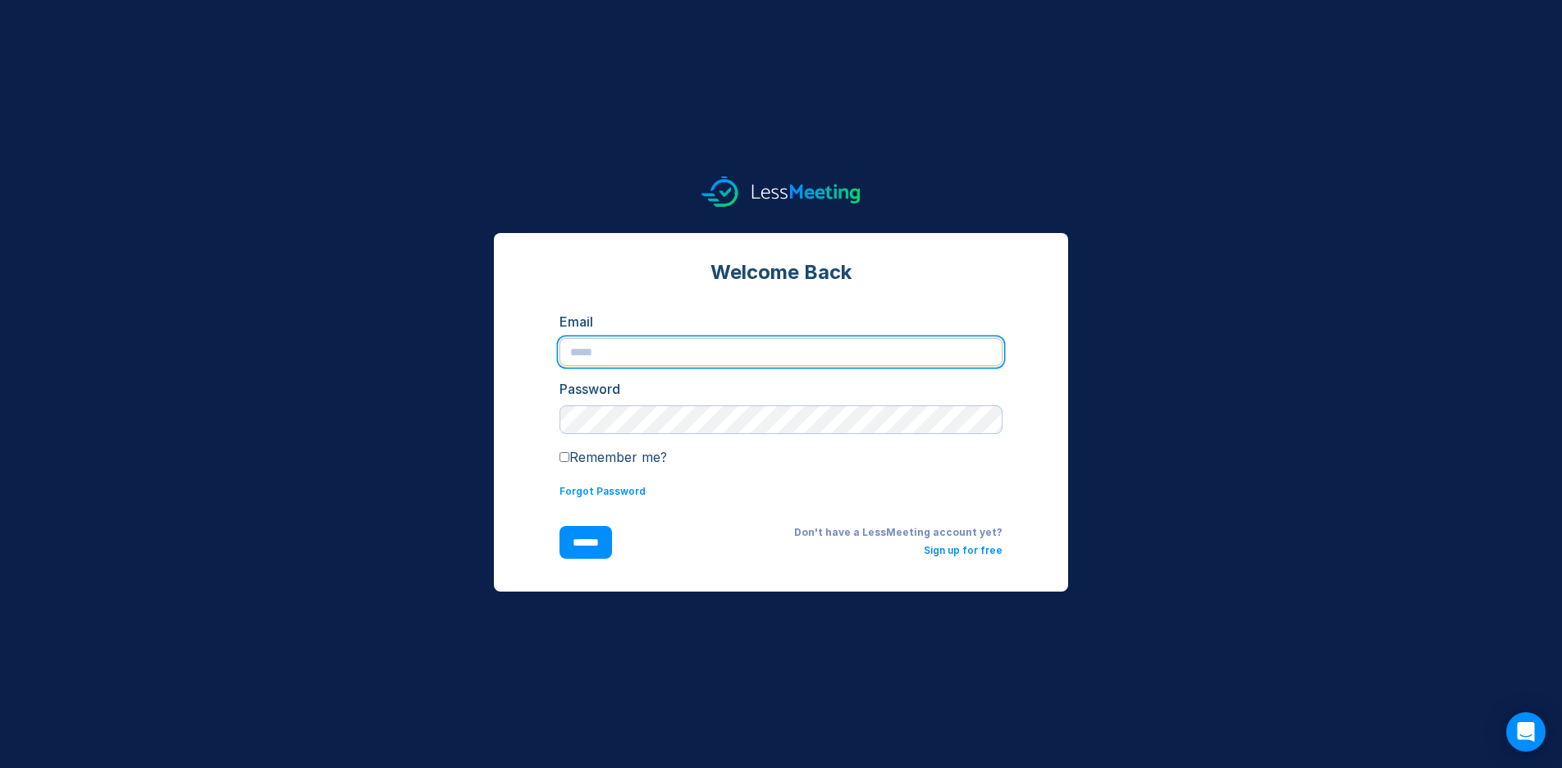
type input "**********"
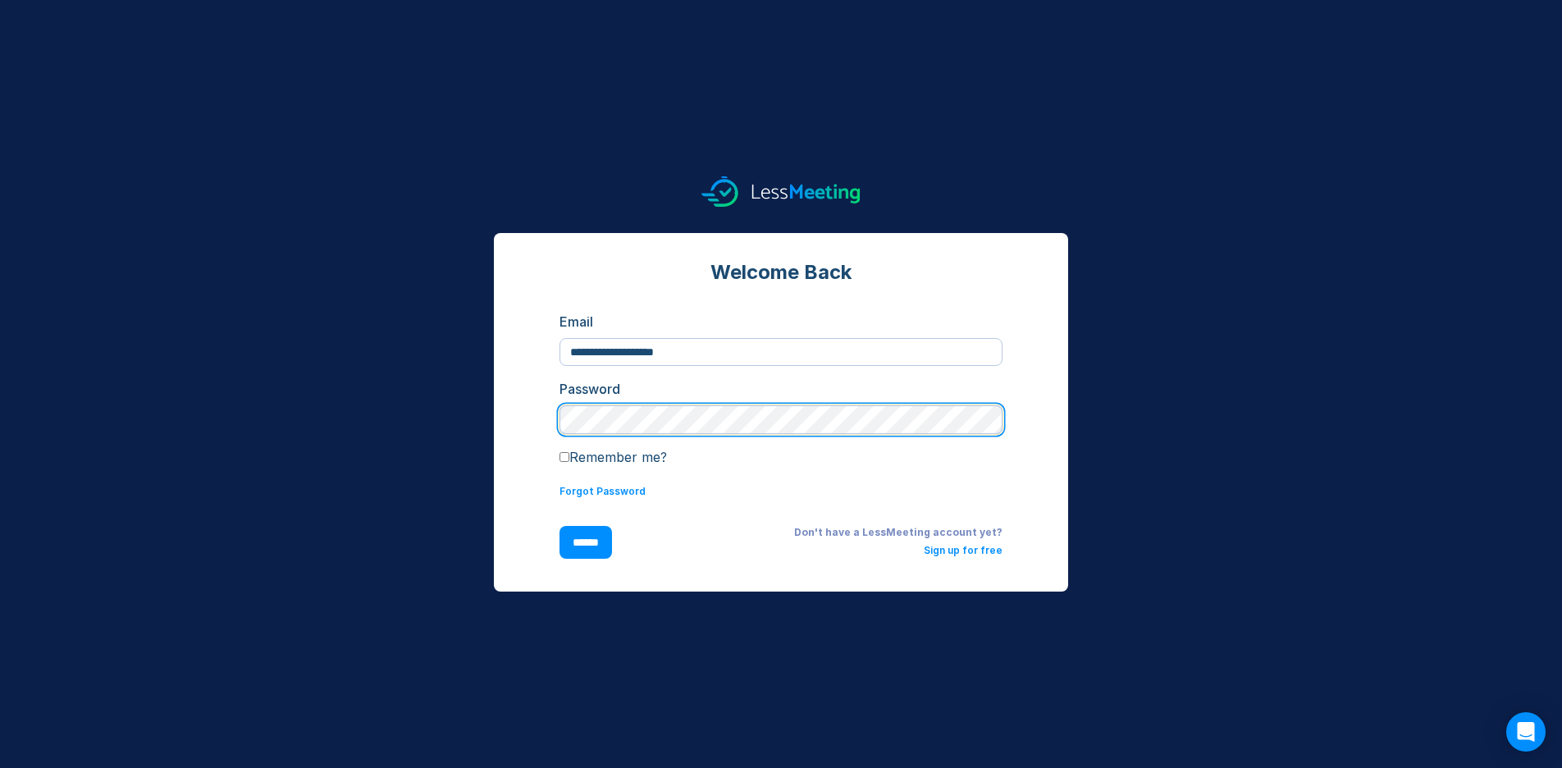
click at [589, 542] on input "******" at bounding box center [585, 542] width 52 height 33
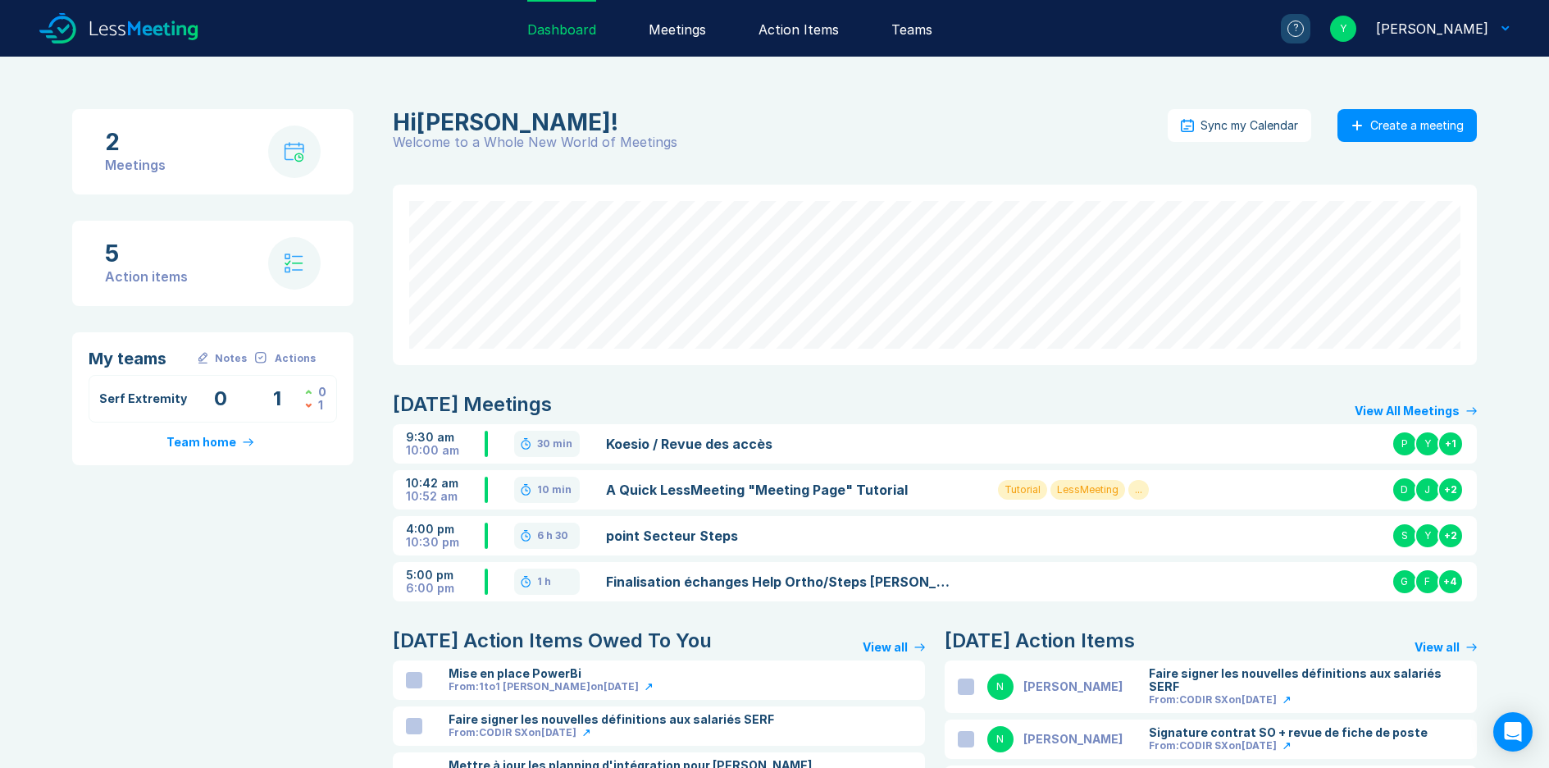
click at [1439, 25] on div "[PERSON_NAME]" at bounding box center [1432, 29] width 112 height 20
click at [1433, 142] on div "Settings" at bounding box center [1445, 145] width 56 height 20
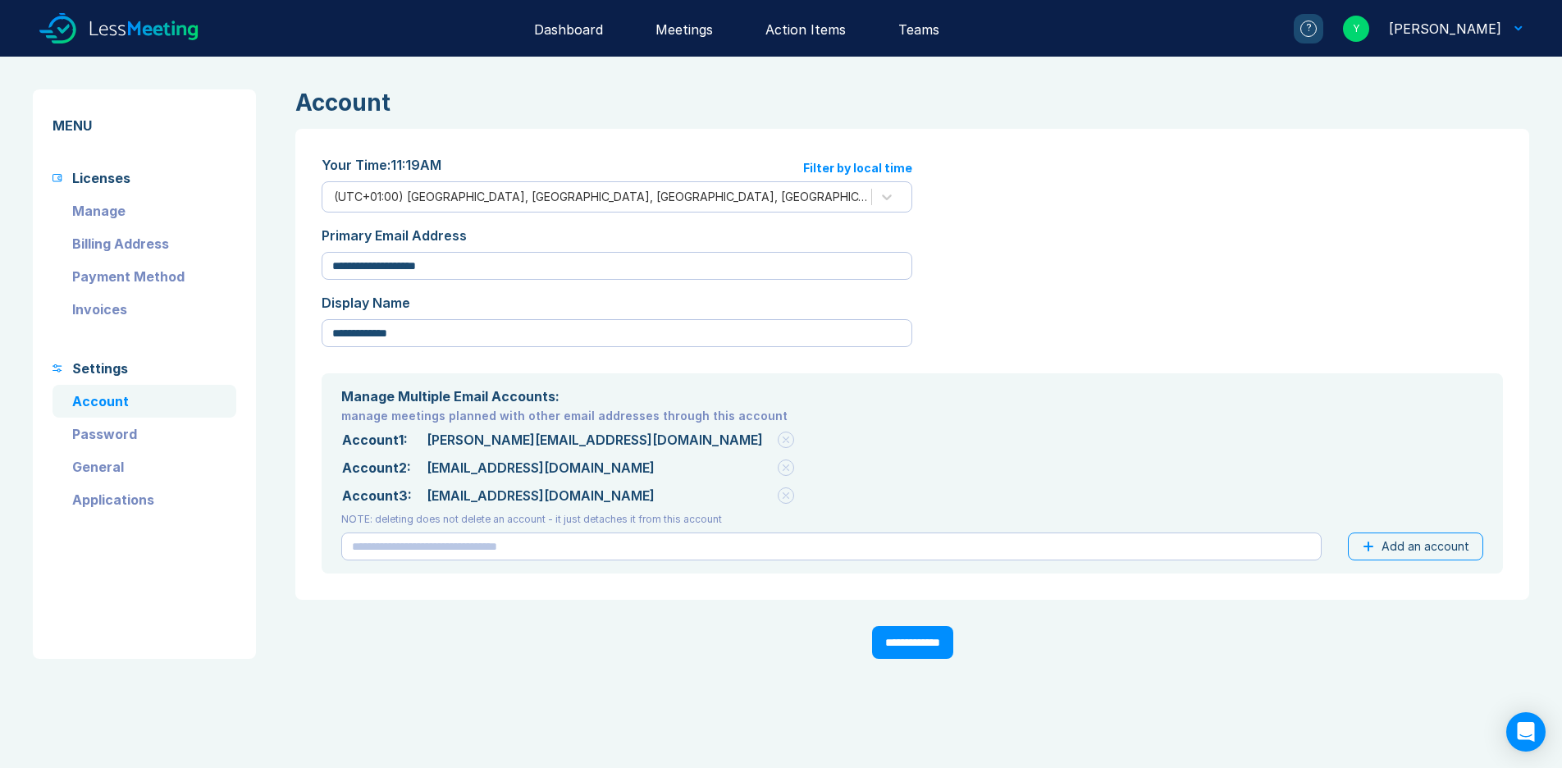
click at [100, 315] on link "Invoices" at bounding box center [144, 309] width 184 height 33
click at [101, 305] on link "Invoices" at bounding box center [144, 309] width 184 height 33
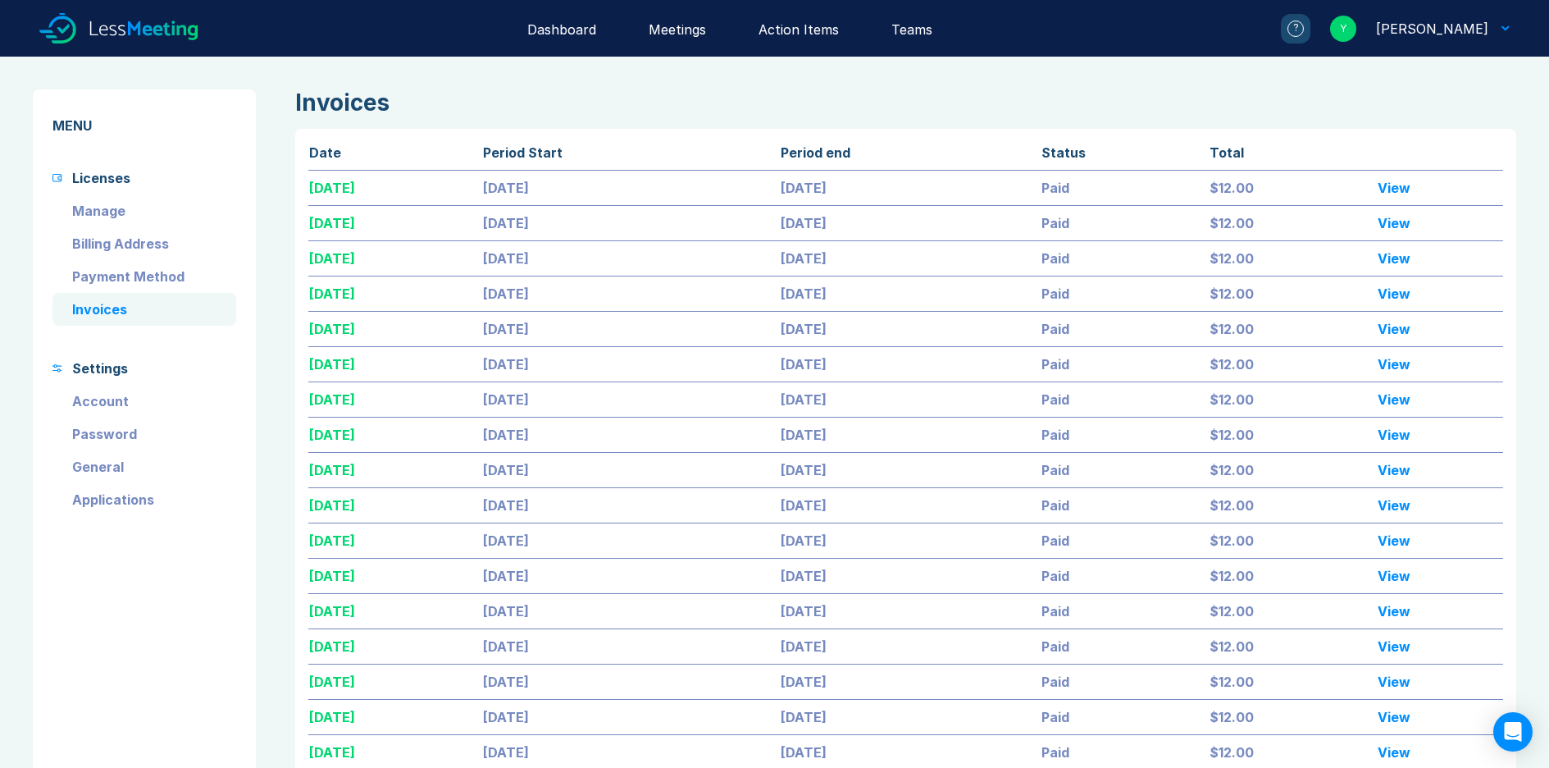
click at [1400, 436] on link "View" at bounding box center [1394, 435] width 33 height 30
click at [1404, 402] on link "View" at bounding box center [1394, 400] width 33 height 30
click at [1411, 367] on link "View" at bounding box center [1394, 364] width 33 height 30
click at [1403, 330] on link "View" at bounding box center [1394, 329] width 33 height 30
click at [1405, 189] on link "View" at bounding box center [1394, 188] width 33 height 30
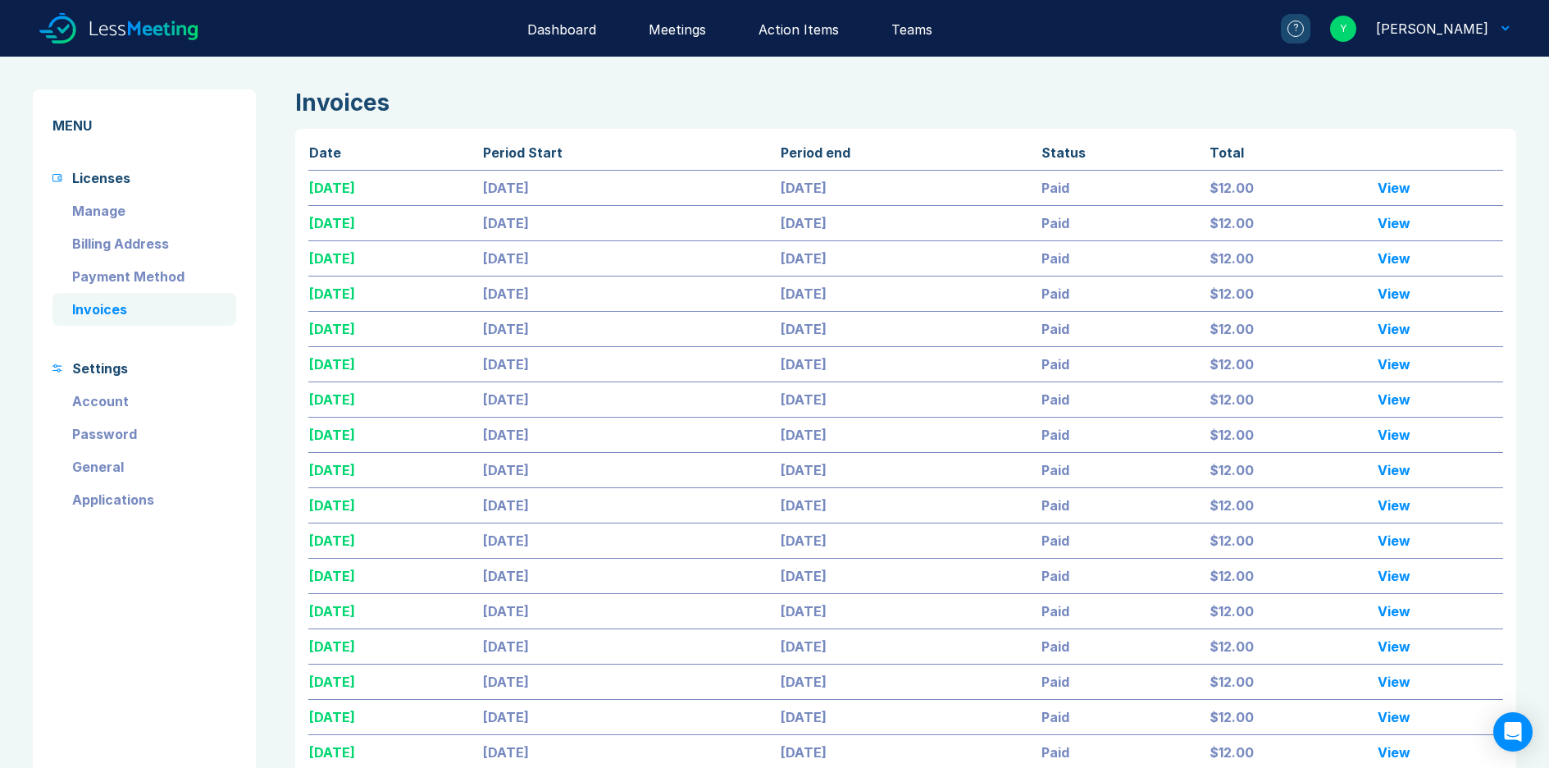
click at [1403, 223] on link "View" at bounding box center [1394, 223] width 33 height 30
click at [1411, 187] on link "View" at bounding box center [1394, 188] width 33 height 30
click at [1408, 224] on link "View" at bounding box center [1394, 223] width 33 height 30
click at [1406, 258] on link "View" at bounding box center [1394, 259] width 33 height 30
